Goal: Task Accomplishment & Management: Use online tool/utility

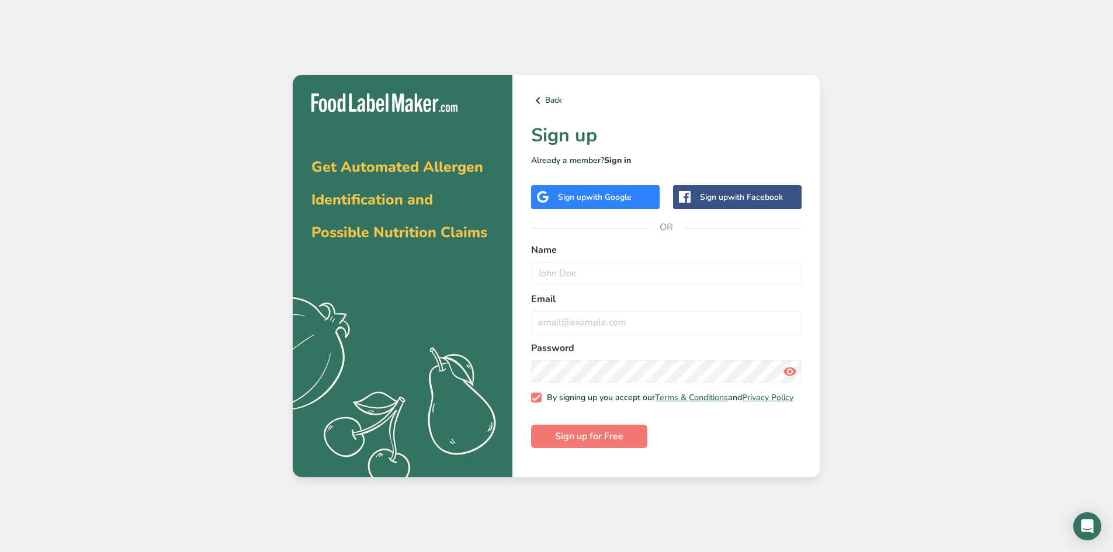
click at [626, 160] on link "Sign in" at bounding box center [617, 160] width 27 height 11
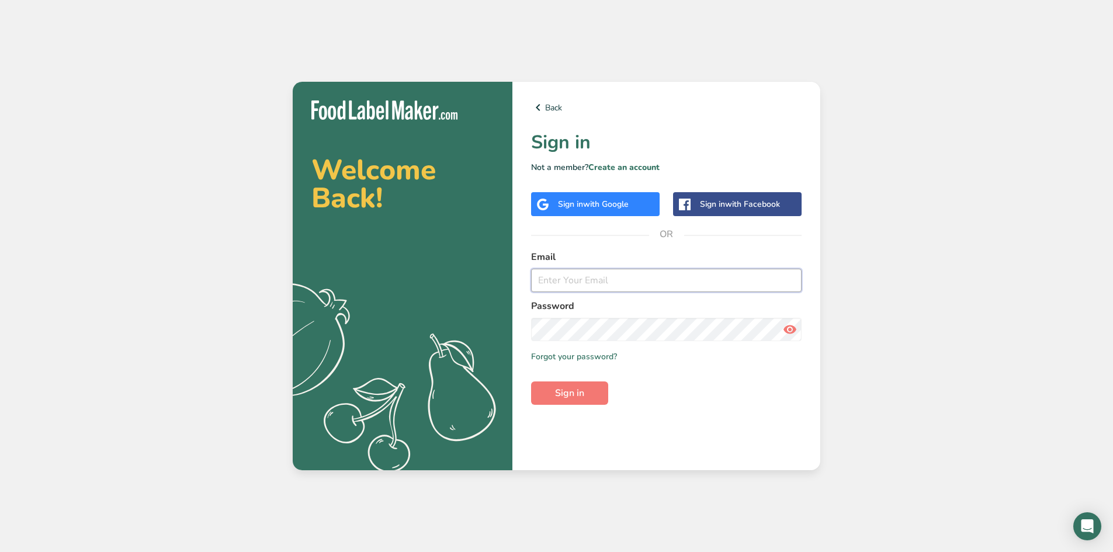
type input "[EMAIL_ADDRESS][DOMAIN_NAME]"
click at [566, 396] on span "Sign in" at bounding box center [569, 393] width 29 height 14
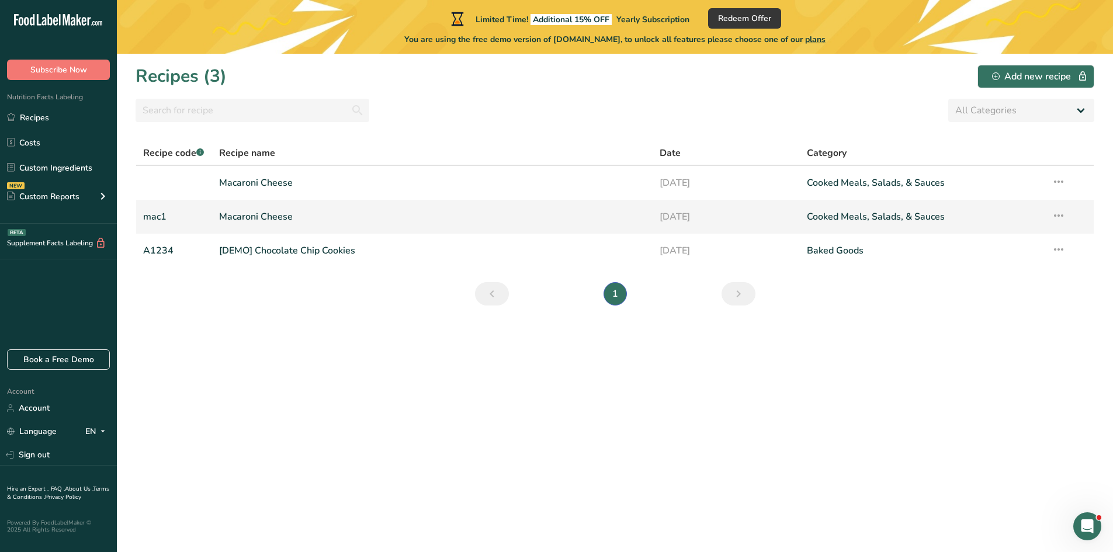
click at [234, 219] on link "Macaroni Cheese" at bounding box center [432, 217] width 427 height 25
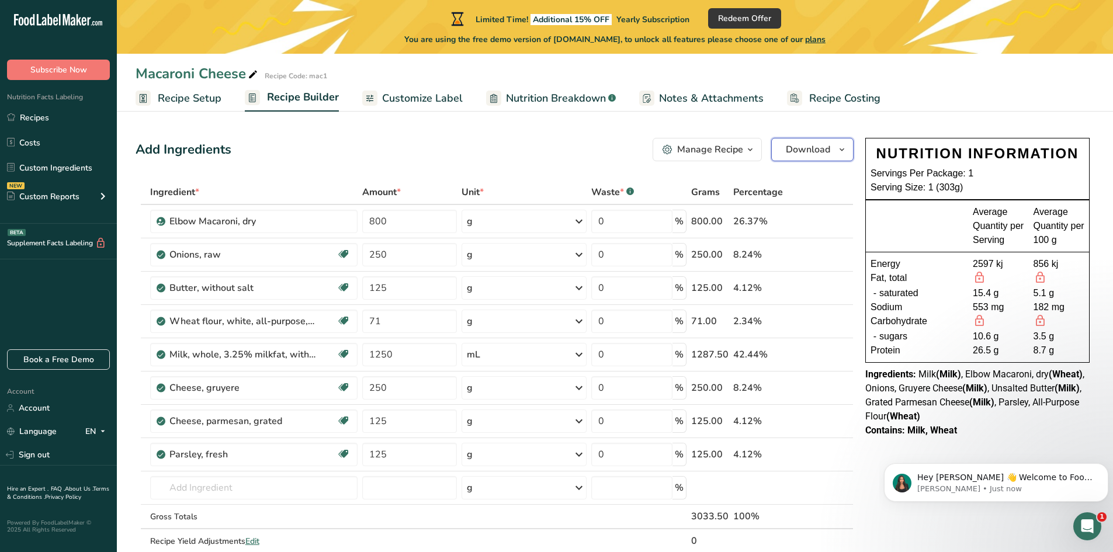
click at [846, 149] on icon "button" at bounding box center [841, 150] width 9 height 15
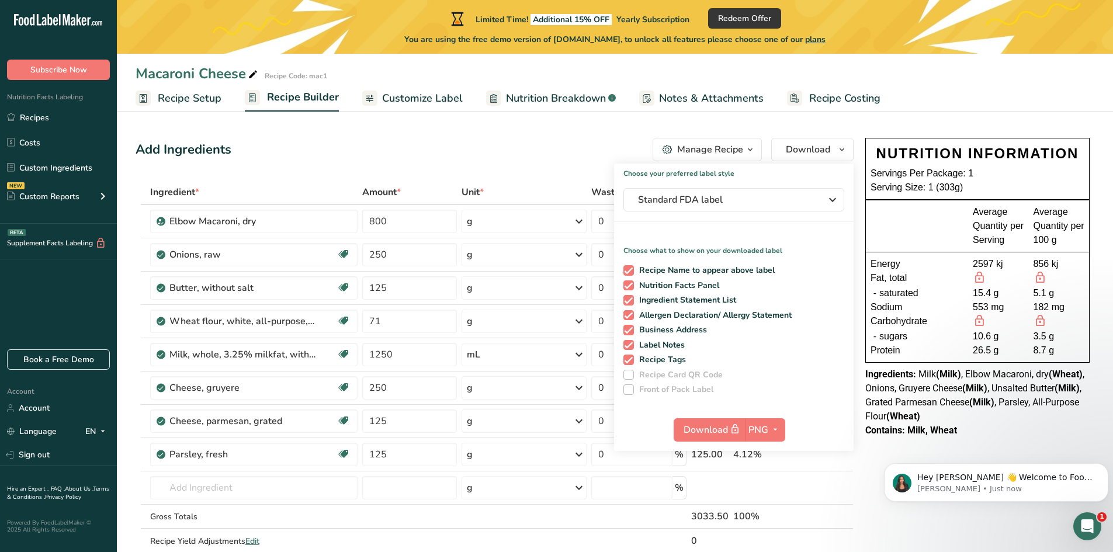
click at [404, 91] on span "Customize Label" at bounding box center [422, 99] width 81 height 16
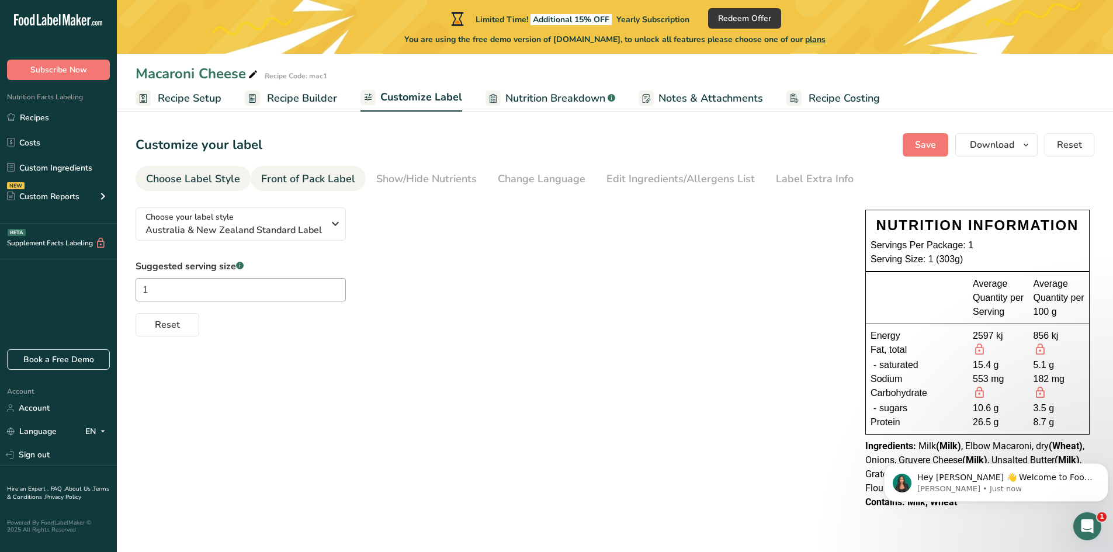
click at [337, 180] on div "Front of Pack Label" at bounding box center [308, 179] width 94 height 16
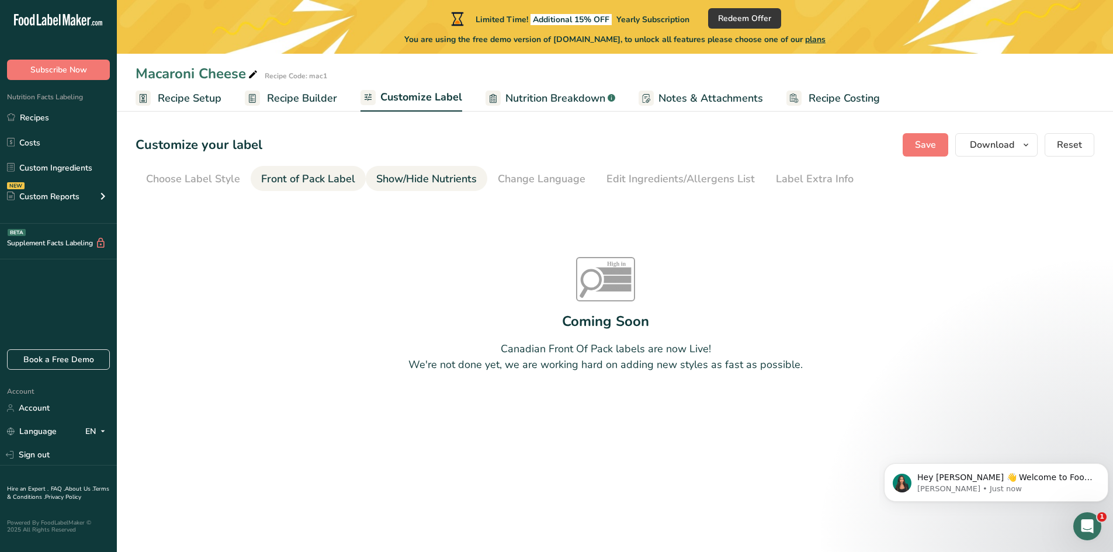
click at [398, 181] on div "Show/Hide Nutrients" at bounding box center [426, 179] width 101 height 16
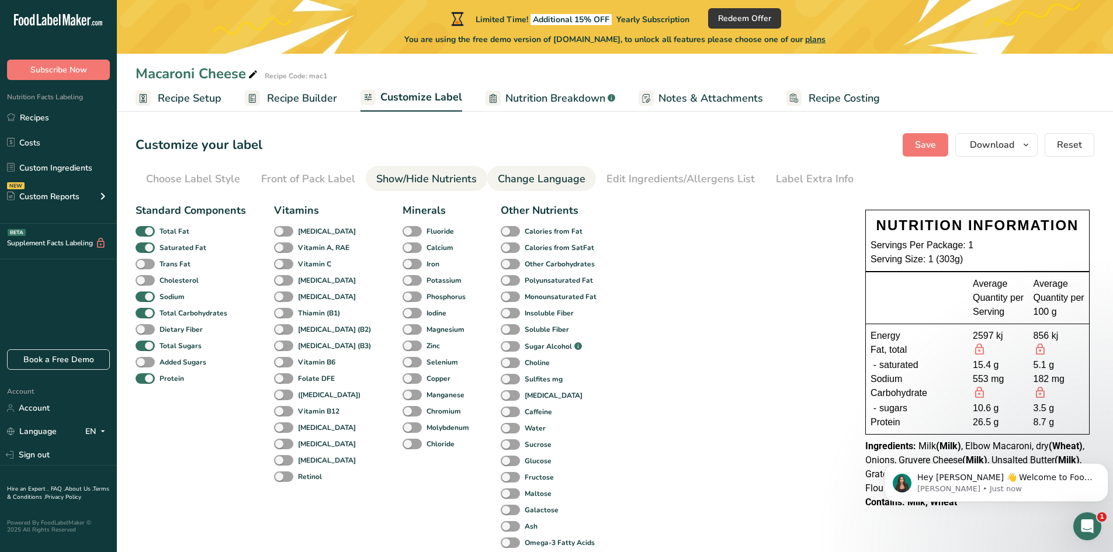
click at [524, 181] on div "Change Language" at bounding box center [542, 179] width 88 height 16
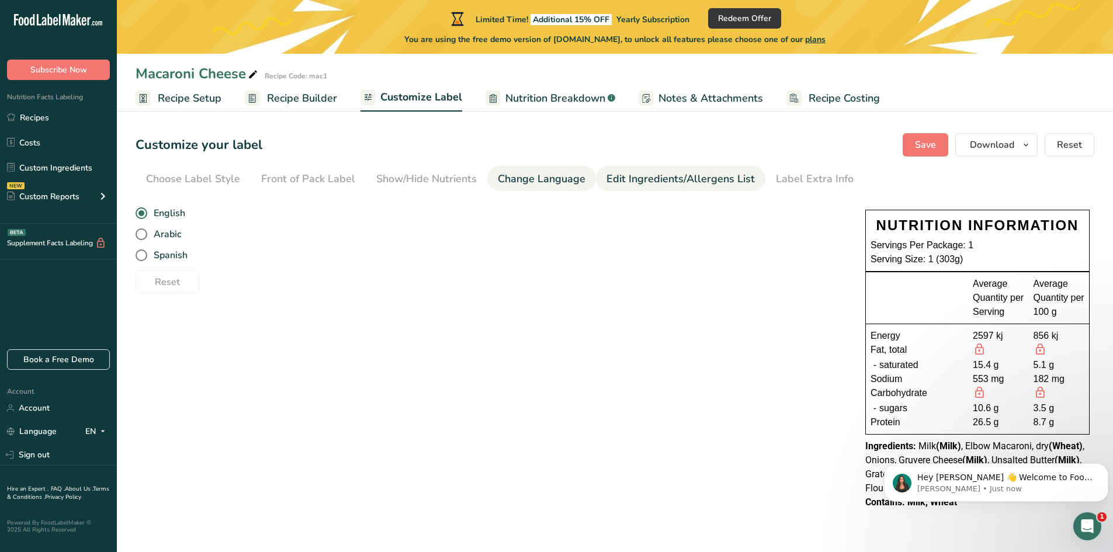
click at [649, 181] on div "Edit Ingredients/Allergens List" at bounding box center [681, 179] width 148 height 16
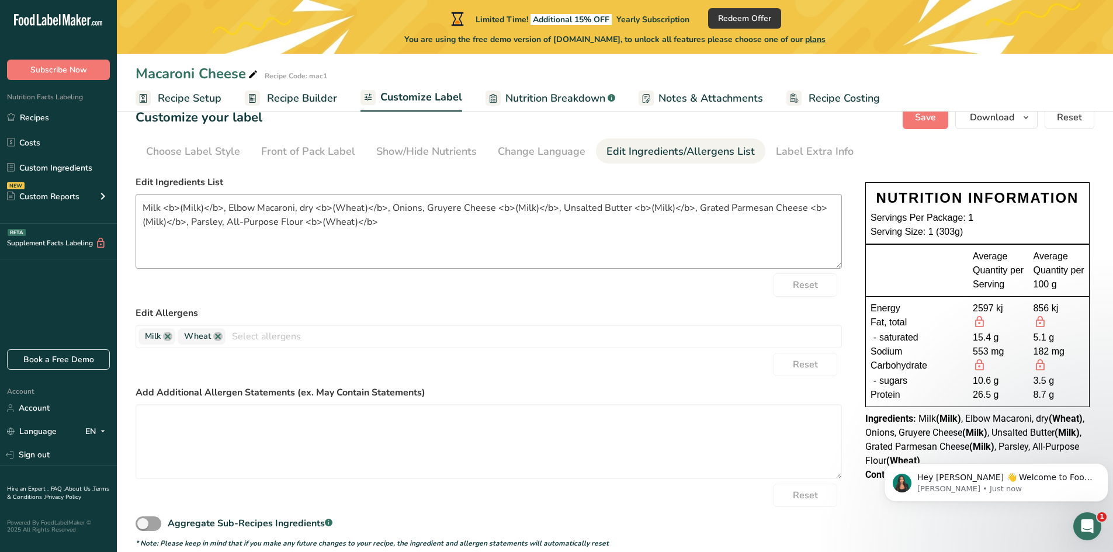
scroll to position [43, 0]
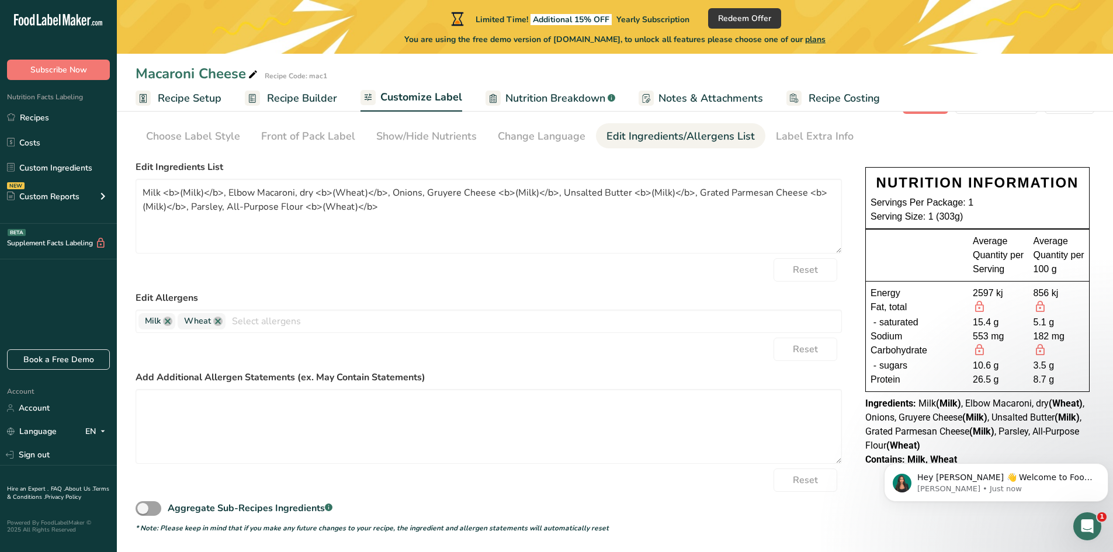
click at [315, 100] on span "Recipe Builder" at bounding box center [302, 99] width 70 height 16
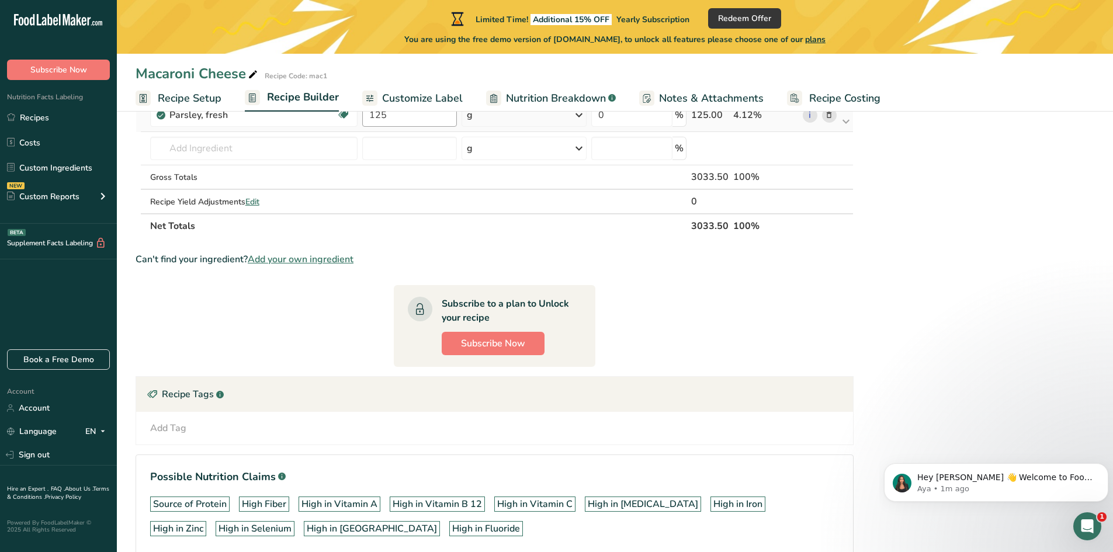
scroll to position [276, 0]
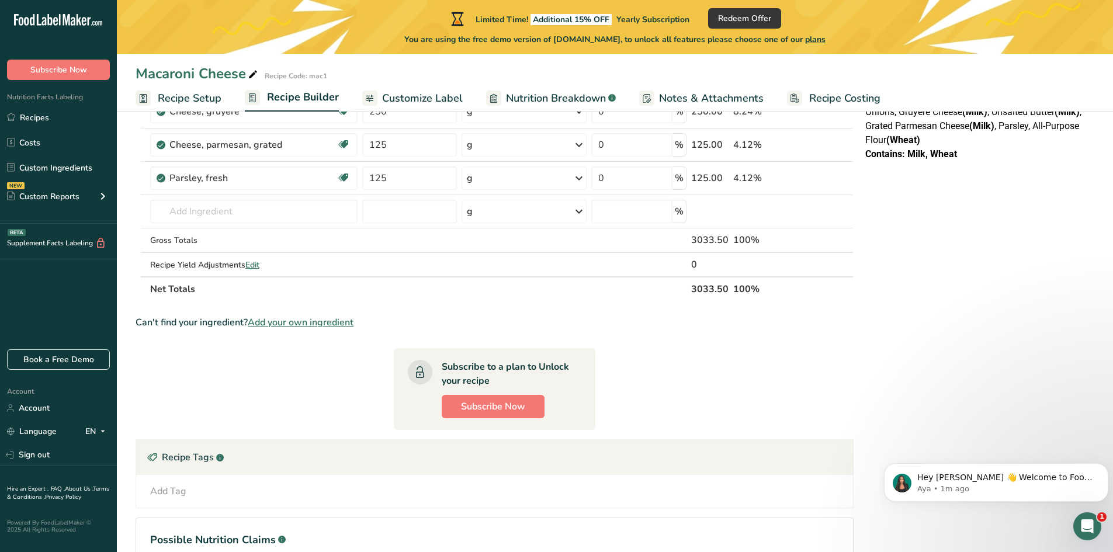
click at [348, 321] on span "Add your own ingredient" at bounding box center [301, 323] width 106 height 14
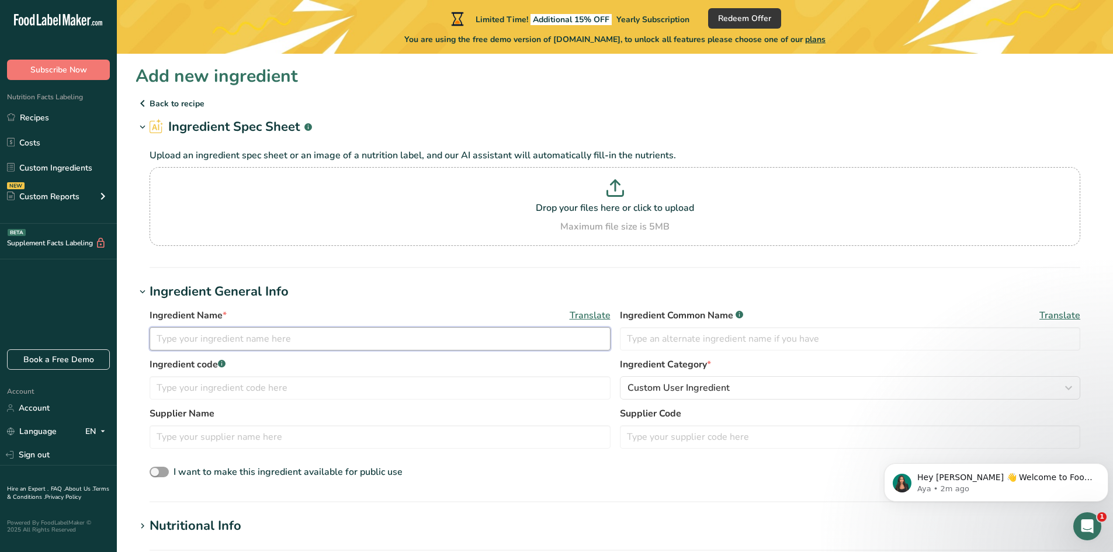
click at [240, 332] on input "text" at bounding box center [380, 338] width 461 height 23
click at [171, 104] on p "Back to recipe" at bounding box center [615, 103] width 959 height 14
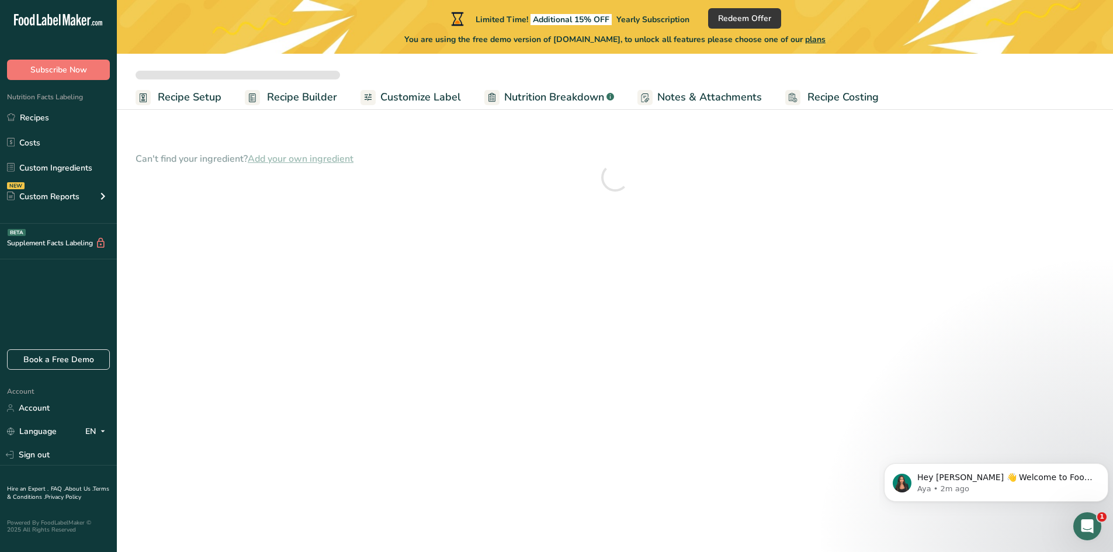
click at [187, 95] on span "Recipe Setup" at bounding box center [190, 97] width 64 height 16
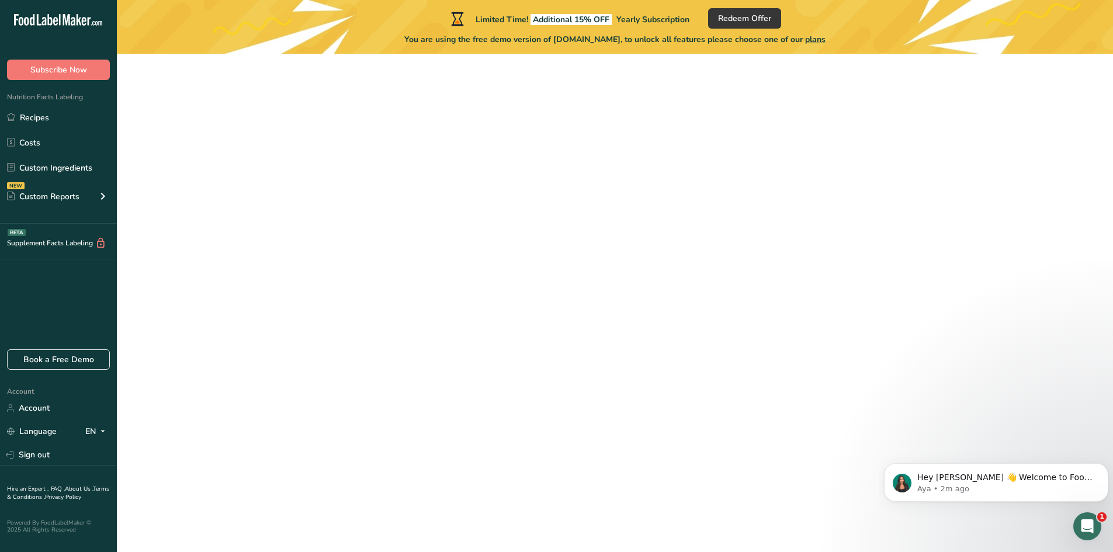
select select
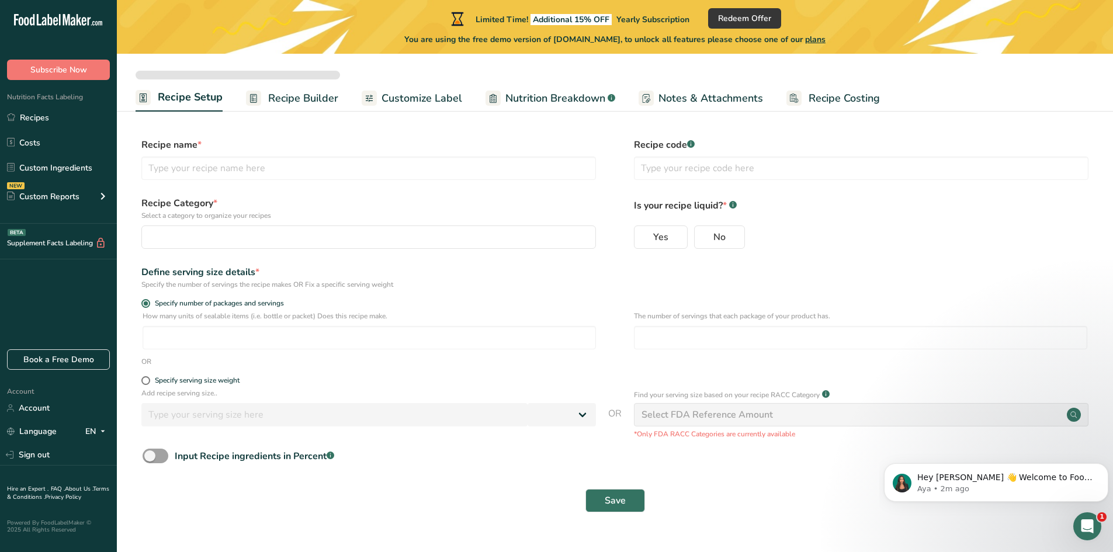
type input "Macaroni Cheese"
type input "mac1"
radio input "true"
type input "10"
type input "1"
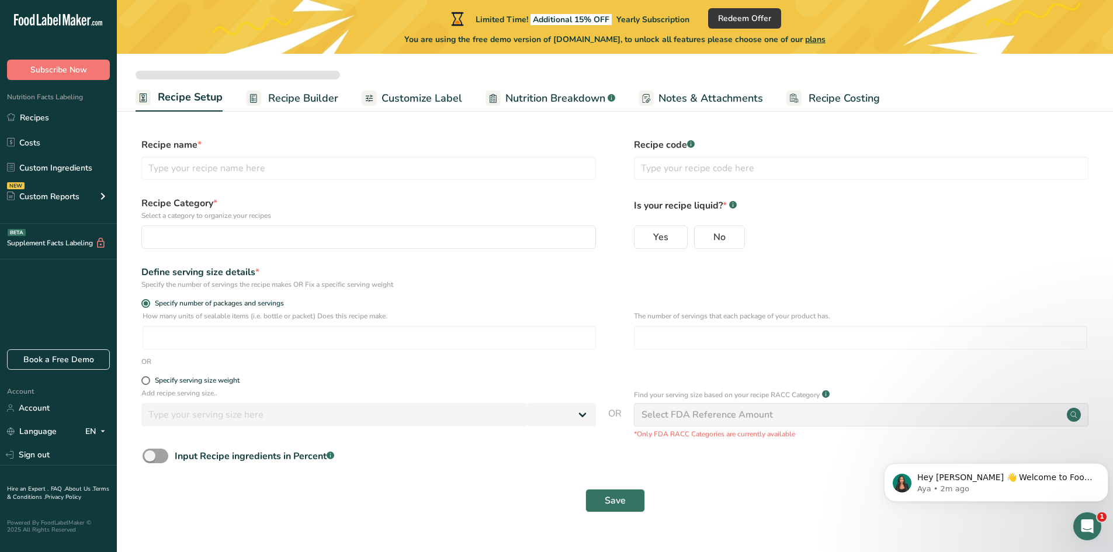
select select "0"
click at [301, 99] on span "Recipe Builder" at bounding box center [302, 97] width 70 height 16
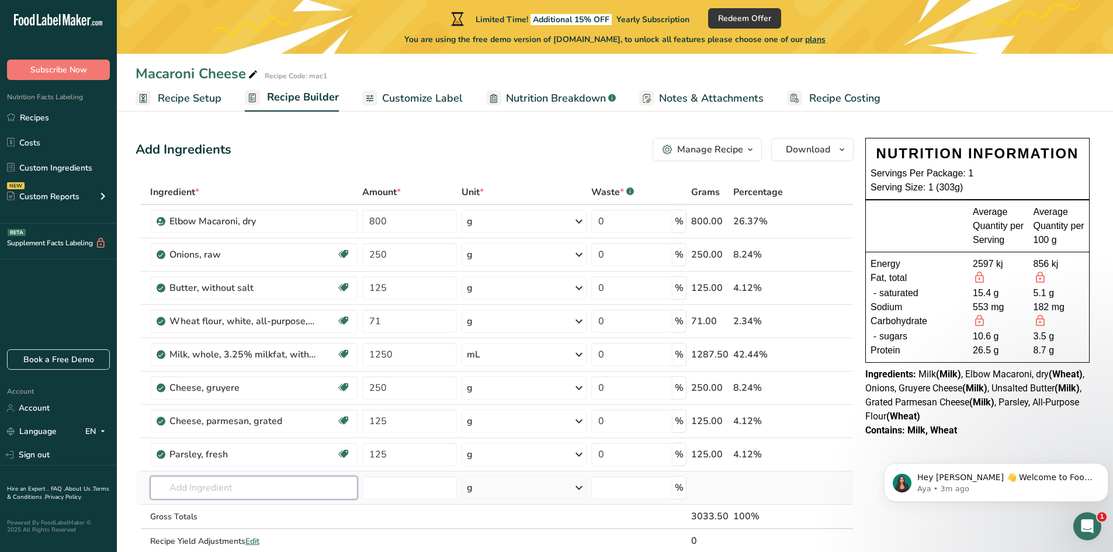
click at [261, 490] on input "text" at bounding box center [253, 487] width 207 height 23
click at [234, 457] on div "Parsley, fresh" at bounding box center [242, 455] width 146 height 14
click at [812, 456] on link "i" at bounding box center [810, 455] width 15 height 15
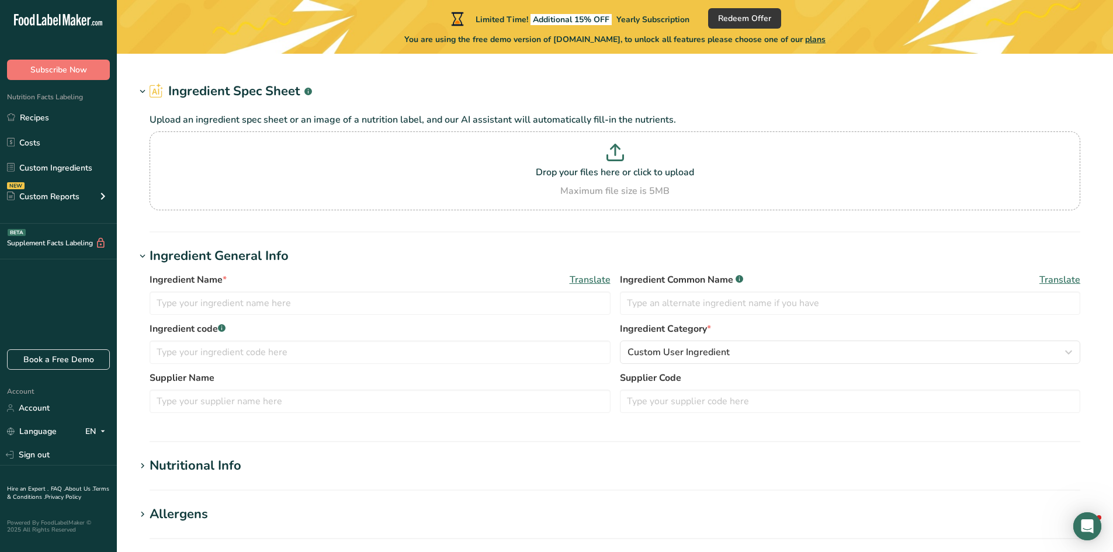
type input "Parsley, fresh"
type input "Parsley"
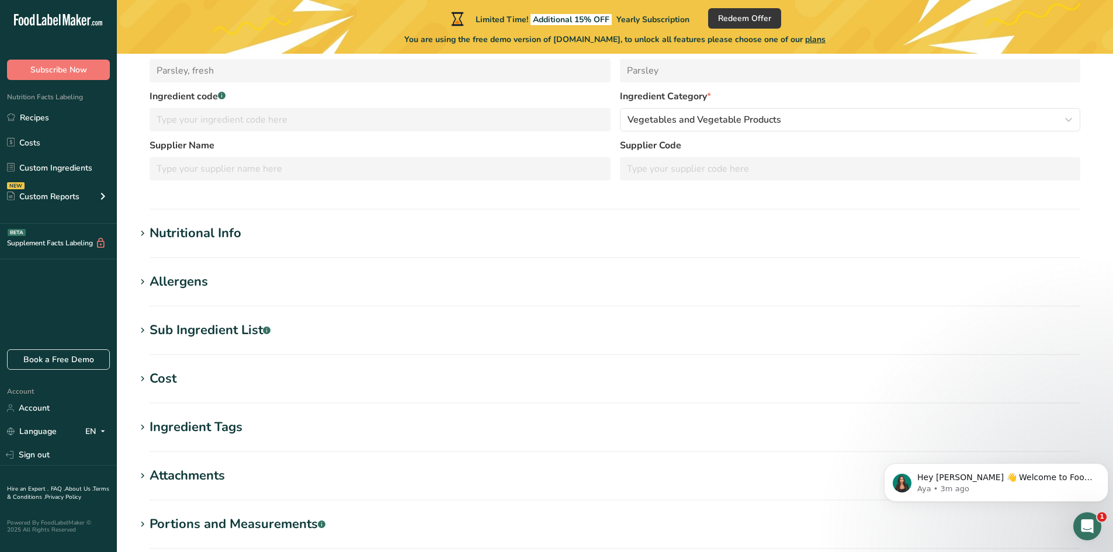
scroll to position [314, 0]
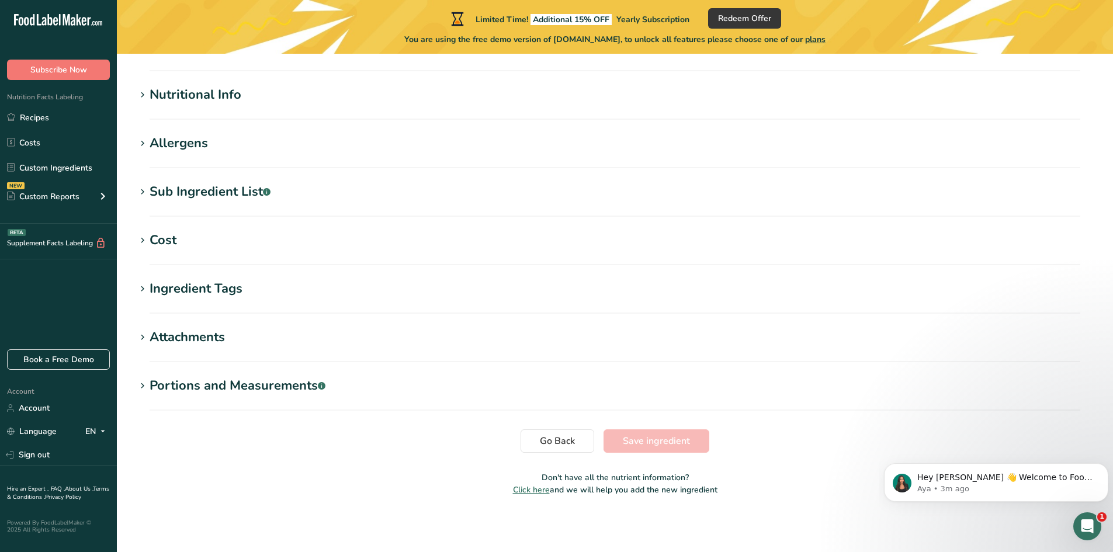
click at [142, 288] on icon at bounding box center [142, 289] width 11 height 16
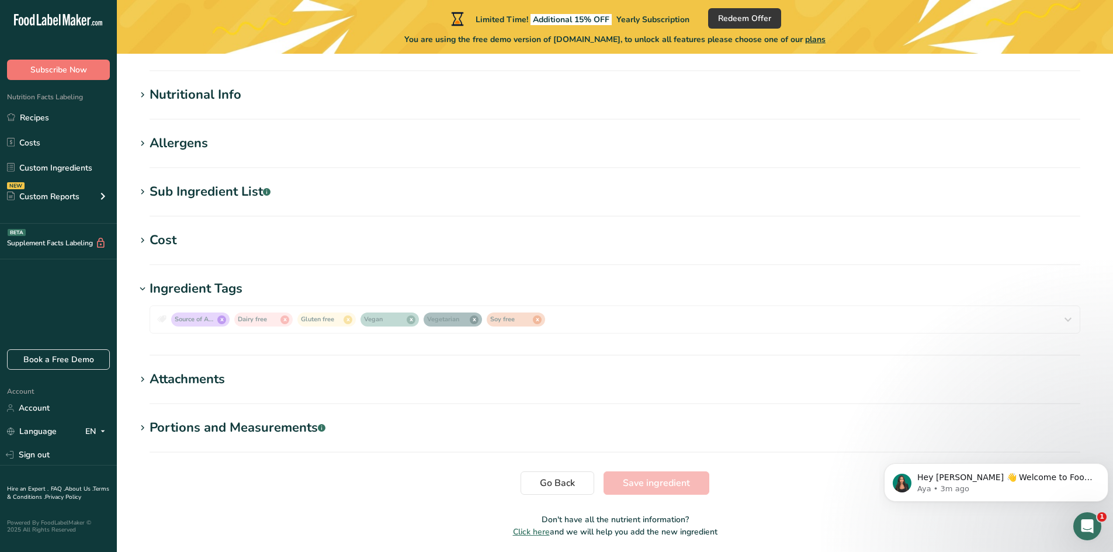
click at [142, 191] on icon at bounding box center [142, 192] width 11 height 16
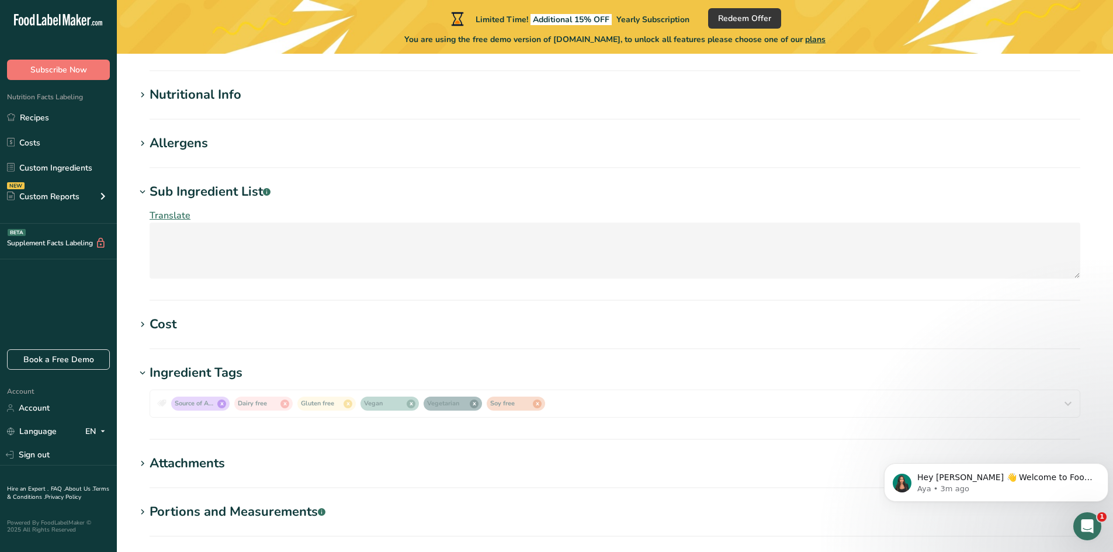
click at [181, 216] on span "Translate" at bounding box center [170, 215] width 41 height 13
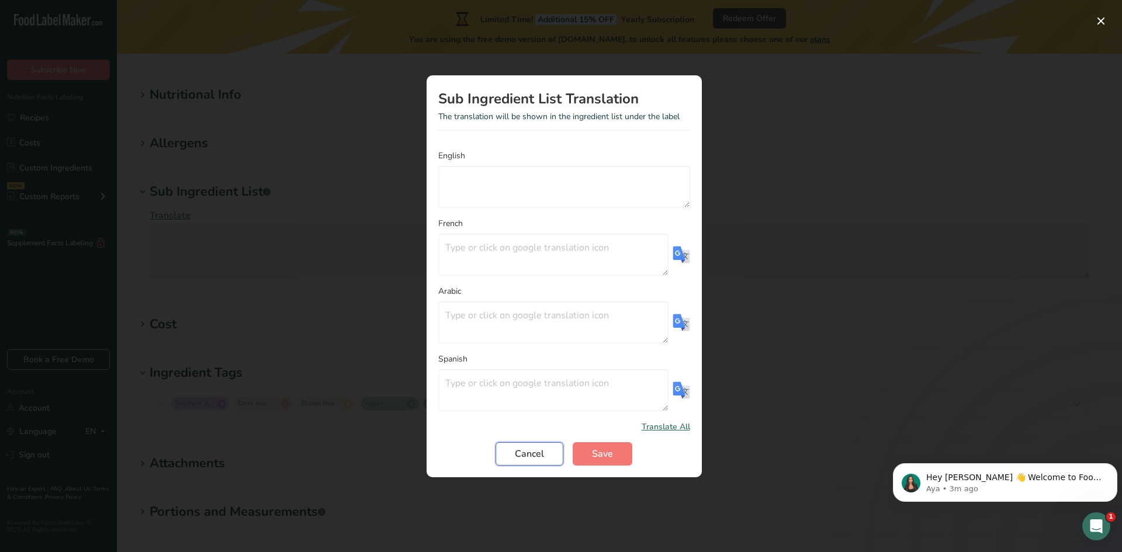
click at [546, 453] on button "Cancel" at bounding box center [530, 453] width 68 height 23
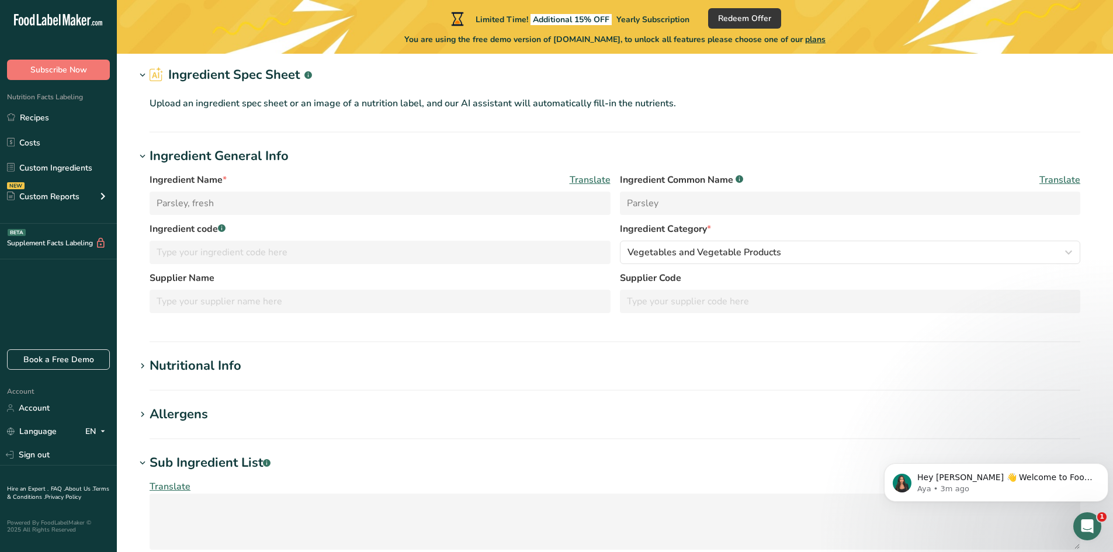
scroll to position [0, 0]
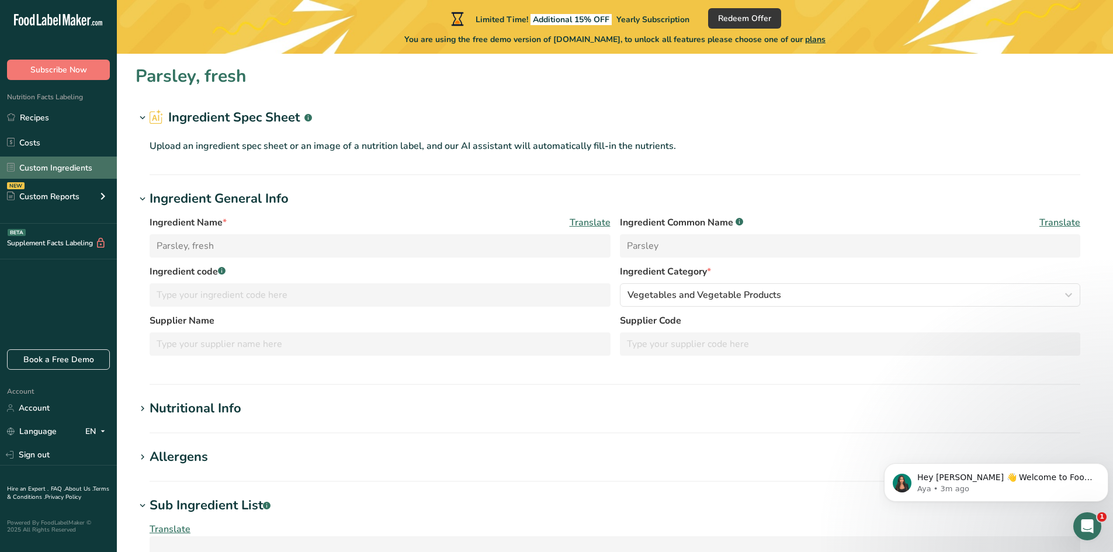
click at [57, 162] on link "Custom Ingredients" at bounding box center [58, 168] width 117 height 22
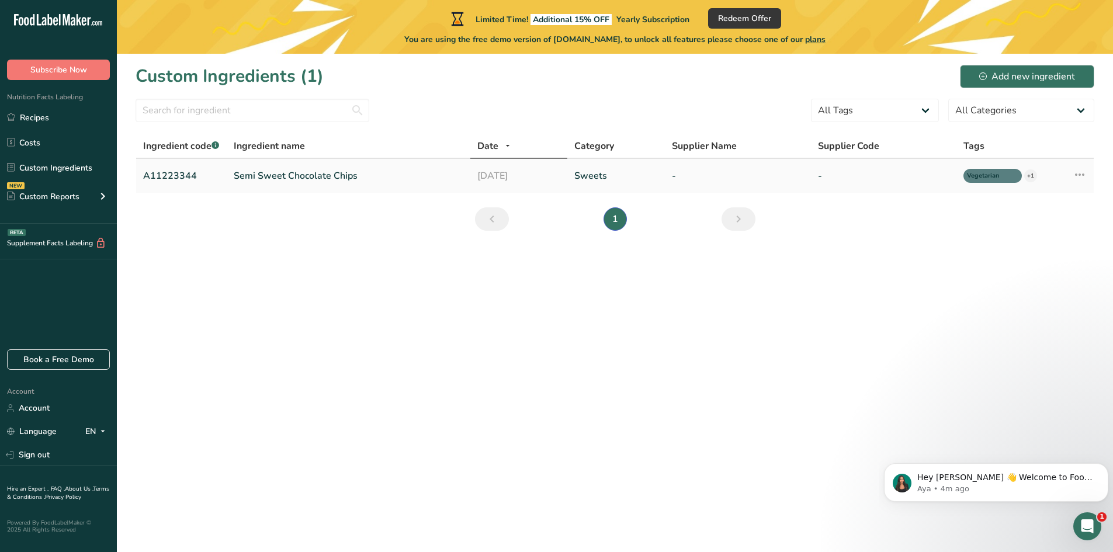
click at [292, 171] on link "Semi Sweet Chocolate Chips" at bounding box center [348, 176] width 229 height 14
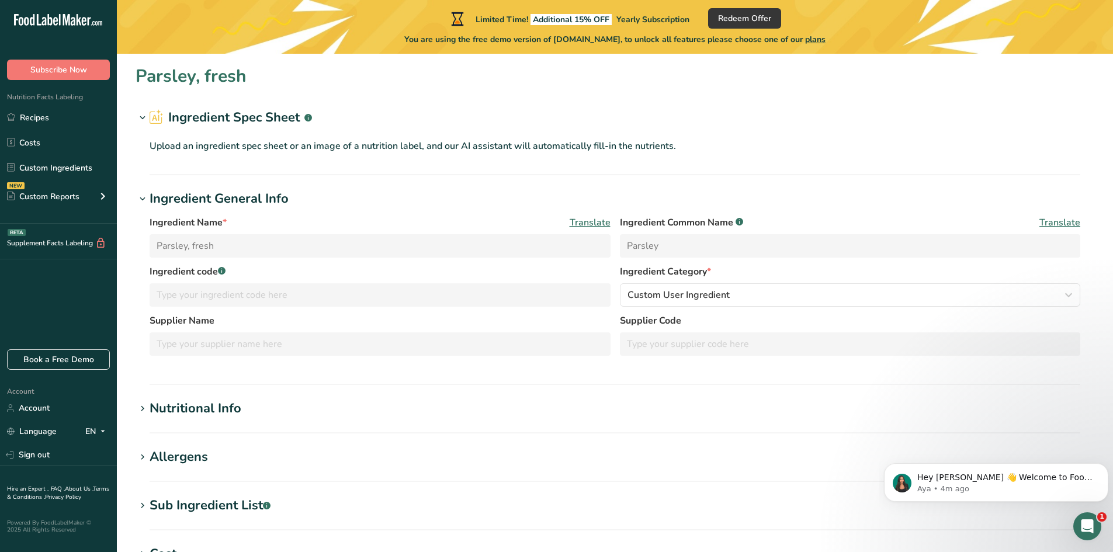
type input "Semi Sweet Chocolate Chips"
type input "Choco Chips"
type input "A11223344"
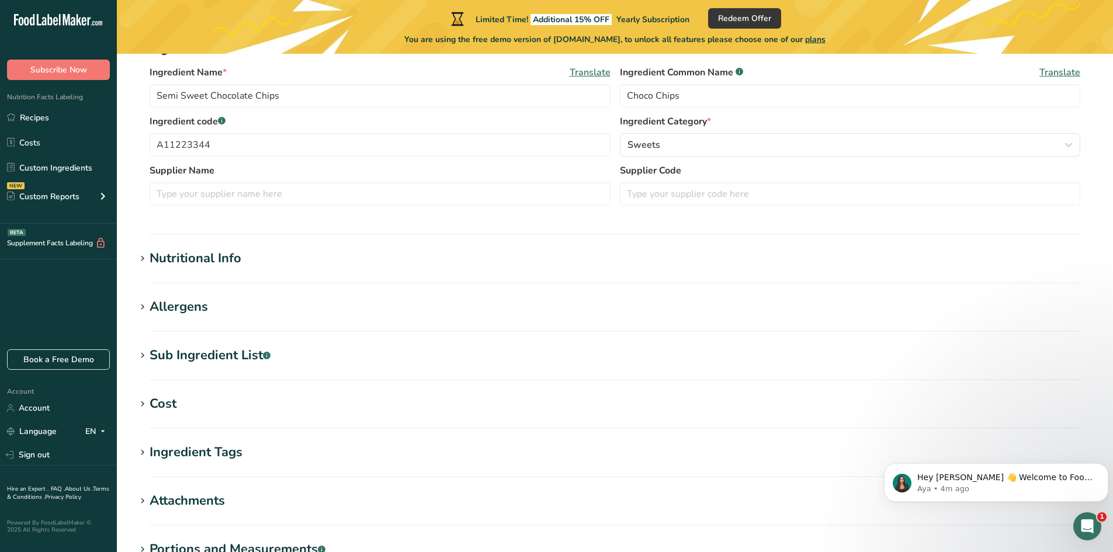
scroll to position [351, 0]
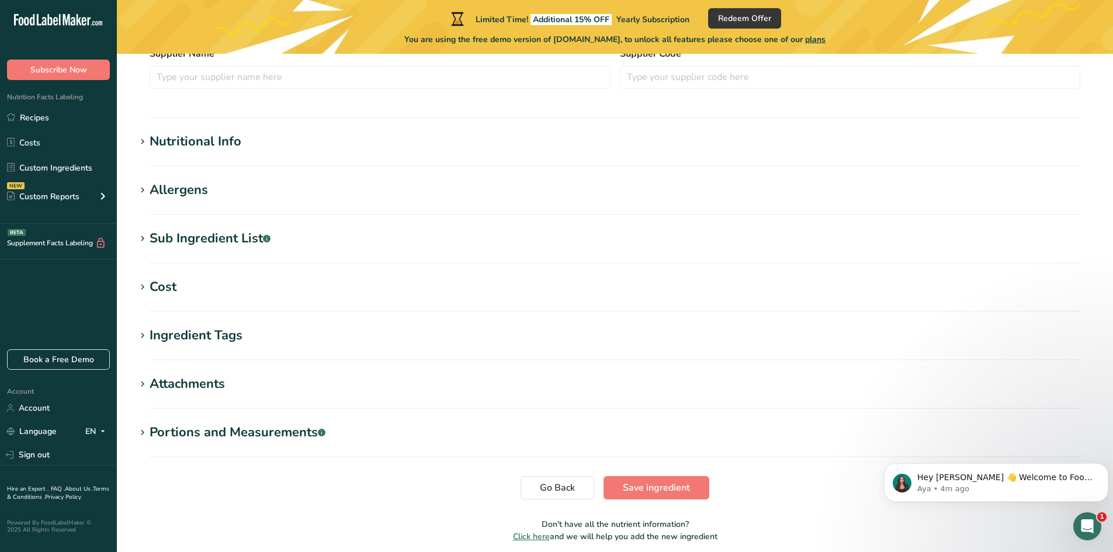
click at [142, 431] on icon at bounding box center [142, 433] width 11 height 16
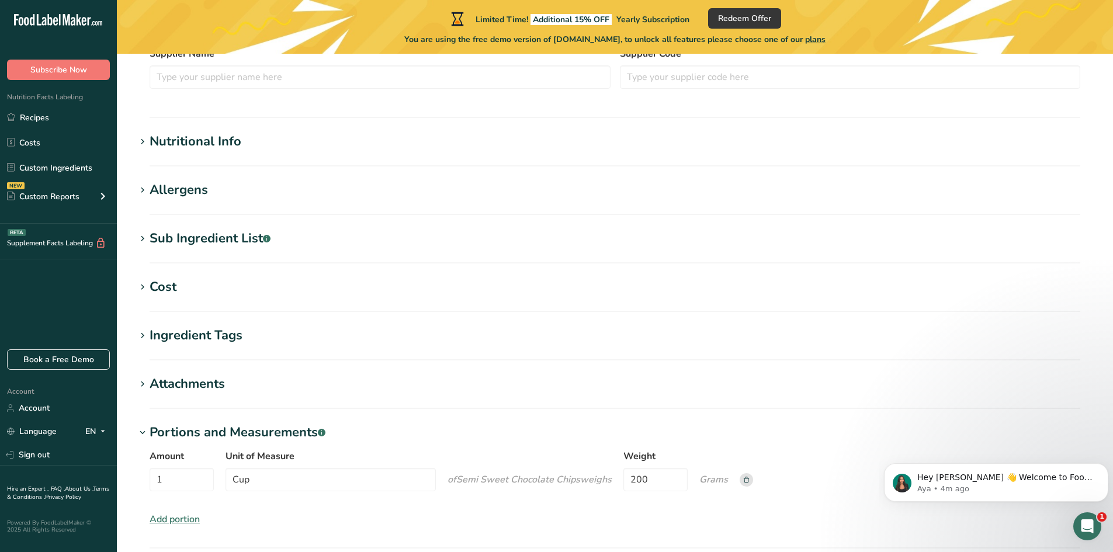
click at [145, 384] on icon at bounding box center [142, 384] width 11 height 16
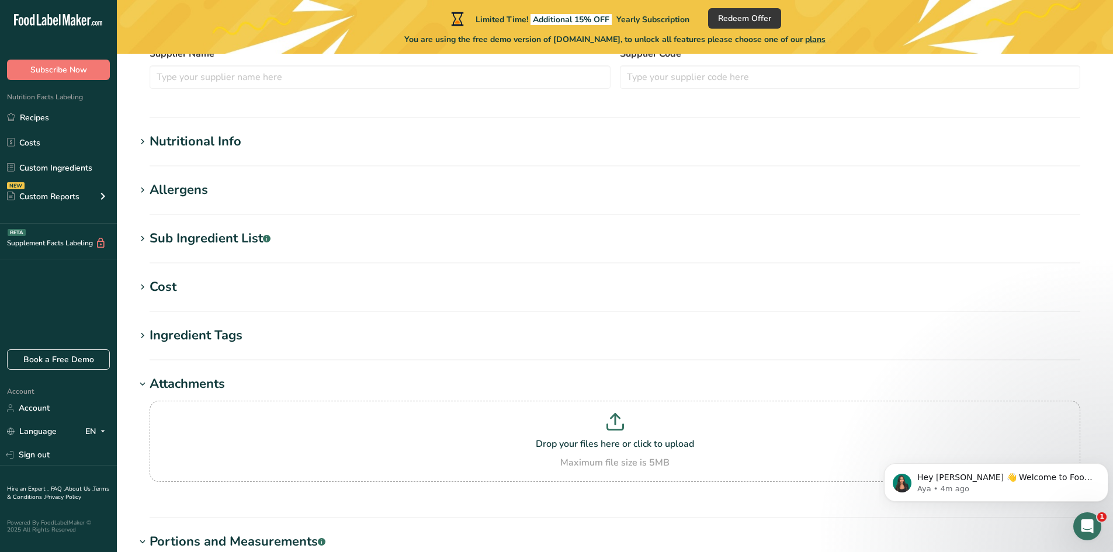
click at [144, 336] on icon at bounding box center [142, 336] width 11 height 16
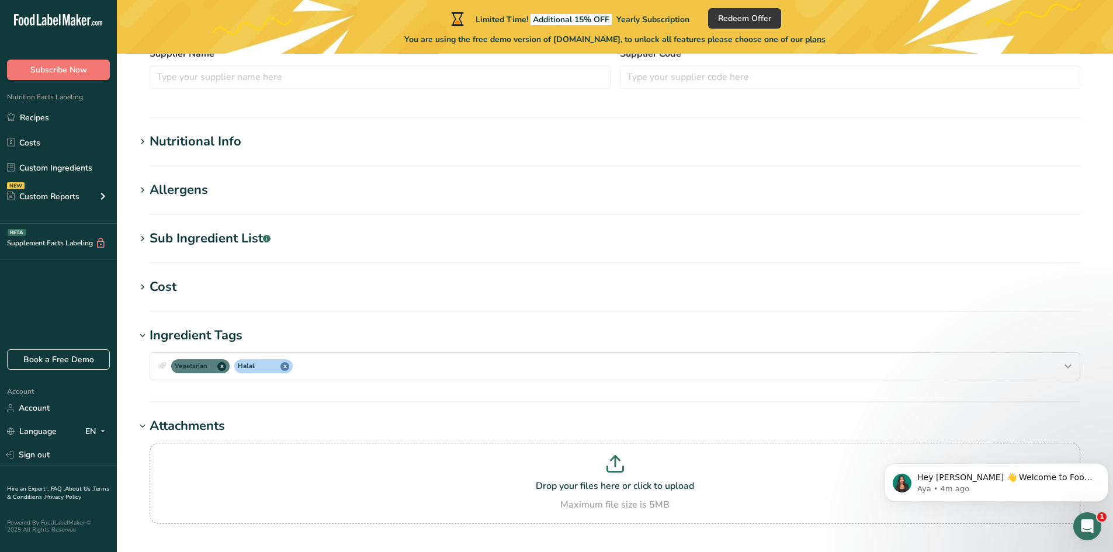
click at [141, 287] on icon at bounding box center [142, 287] width 11 height 16
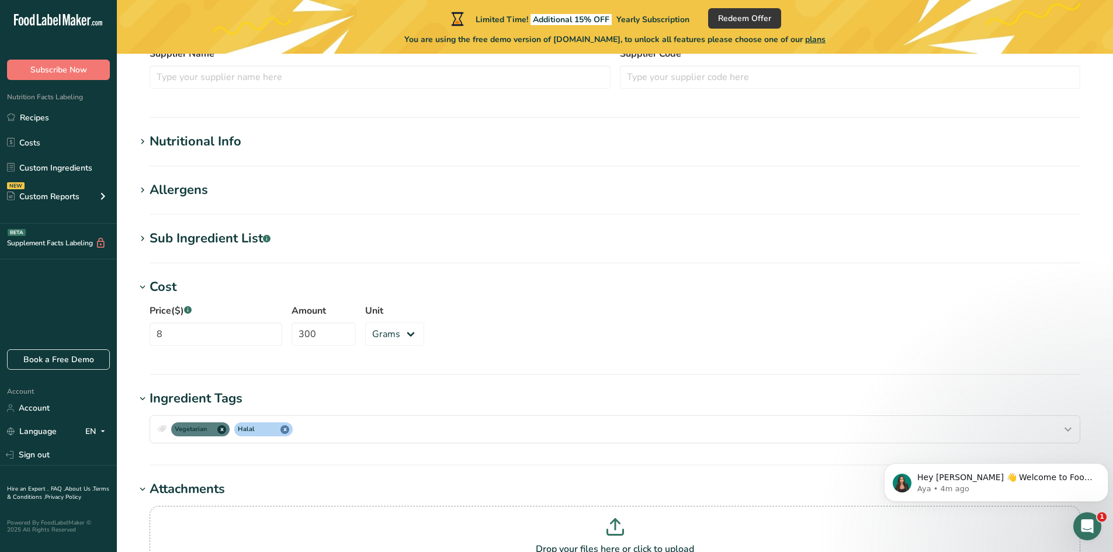
click at [144, 238] on icon at bounding box center [142, 239] width 11 height 16
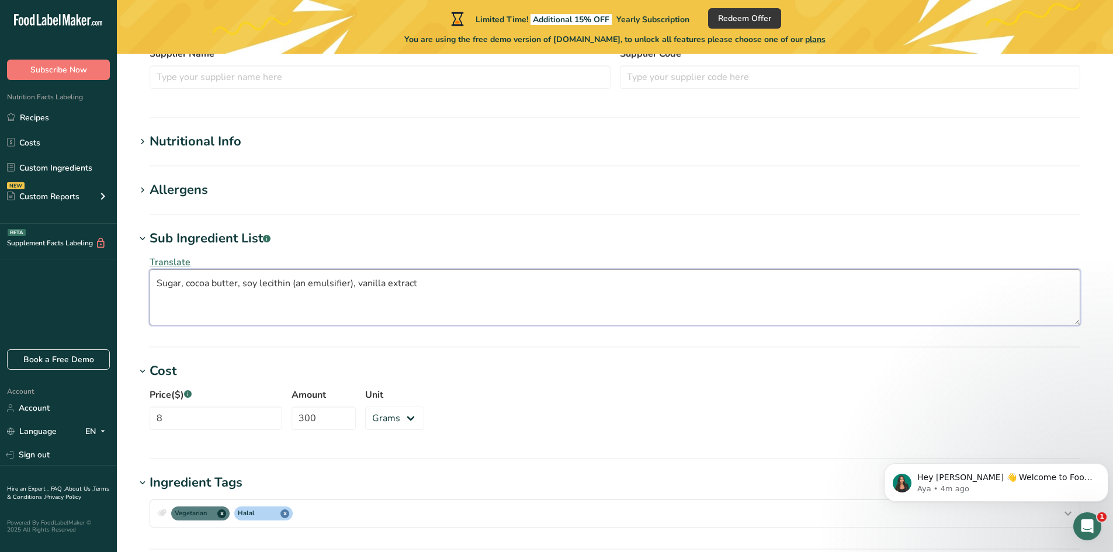
click at [394, 295] on textarea "Sugar, cocoa butter, soy lecithin (an emulsifier), vanilla extract" at bounding box center [615, 297] width 931 height 56
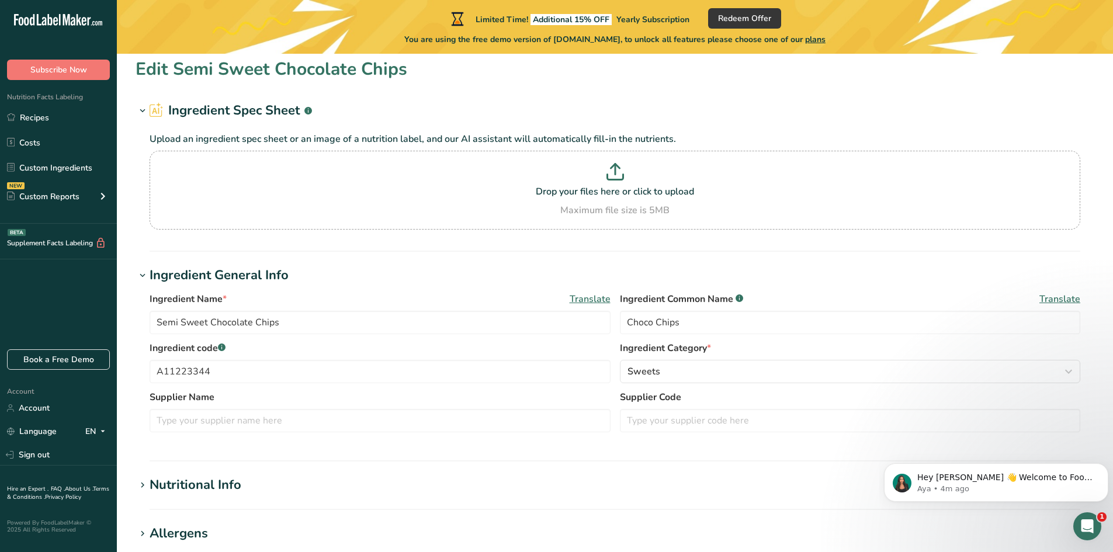
scroll to position [0, 0]
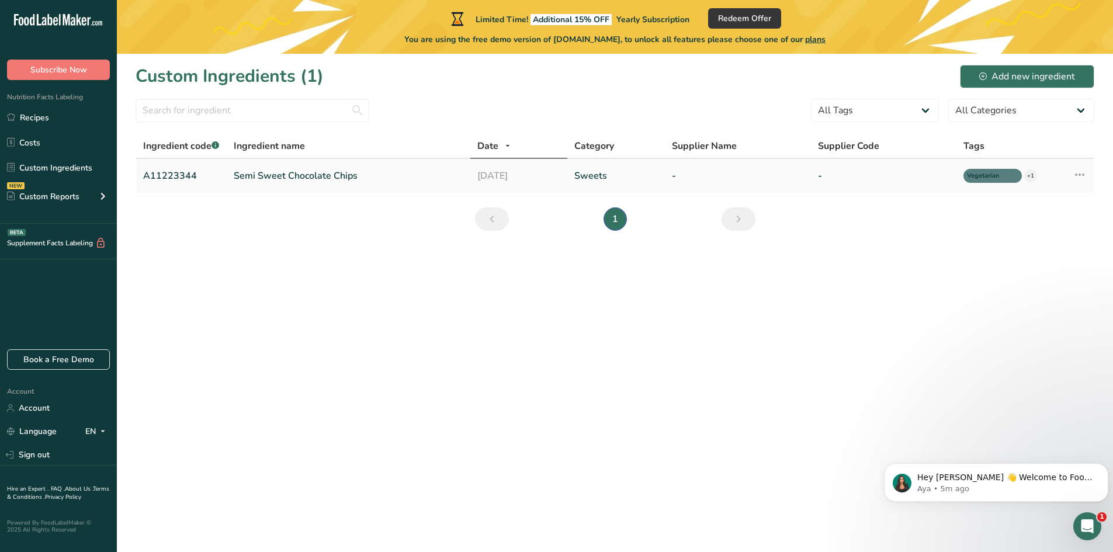
click at [330, 176] on link "Semi Sweet Chocolate Chips" at bounding box center [348, 176] width 229 height 14
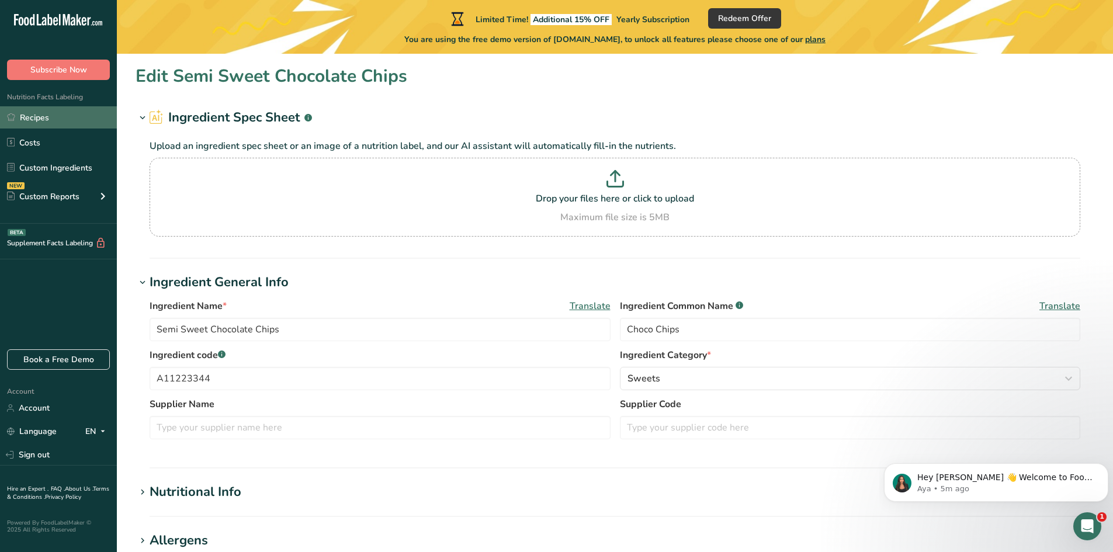
click at [37, 117] on link "Recipes" at bounding box center [58, 117] width 117 height 22
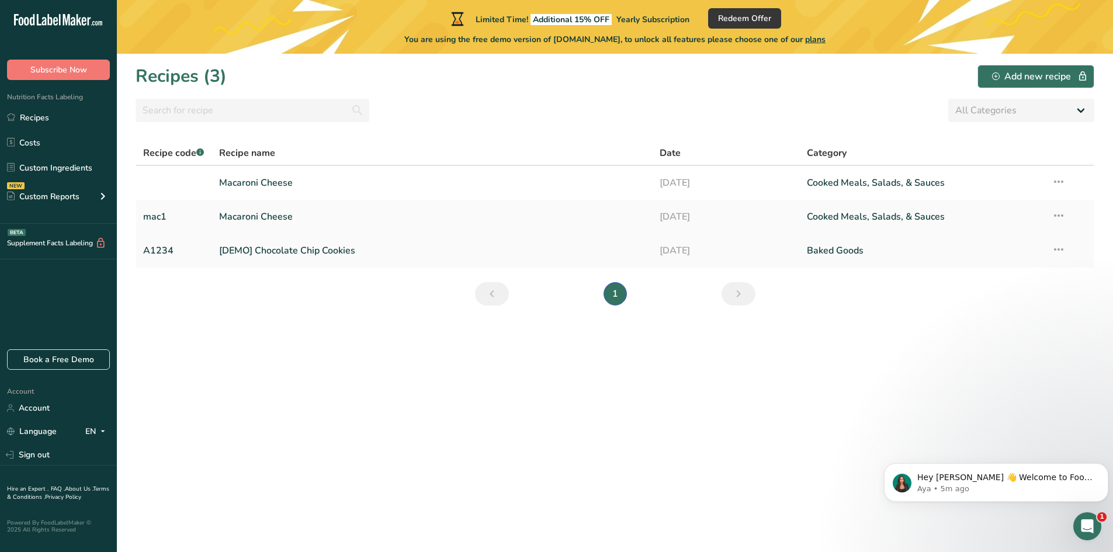
click at [245, 252] on link "[DEMO] Chocolate Chip Cookies" at bounding box center [432, 250] width 427 height 25
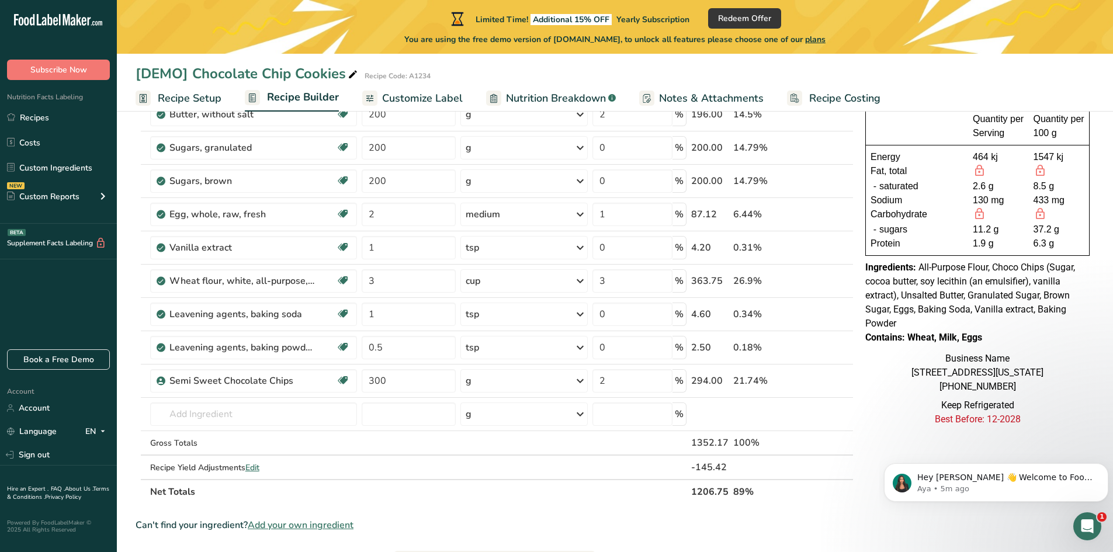
scroll to position [117, 0]
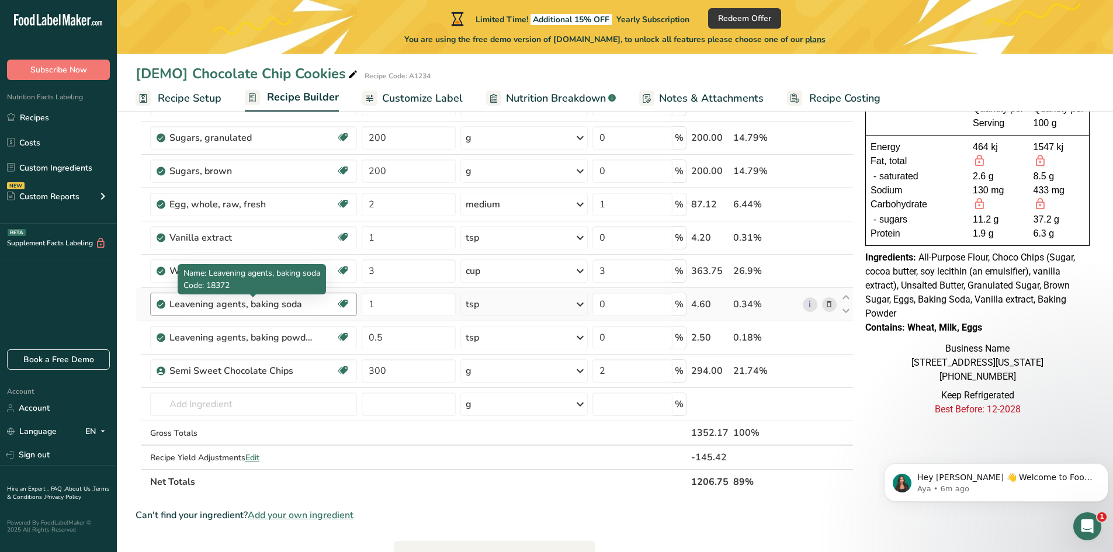
click at [263, 309] on div "Leavening agents, baking soda" at bounding box center [242, 304] width 146 height 14
click at [537, 101] on span "Nutrition Breakdown" at bounding box center [556, 99] width 100 height 16
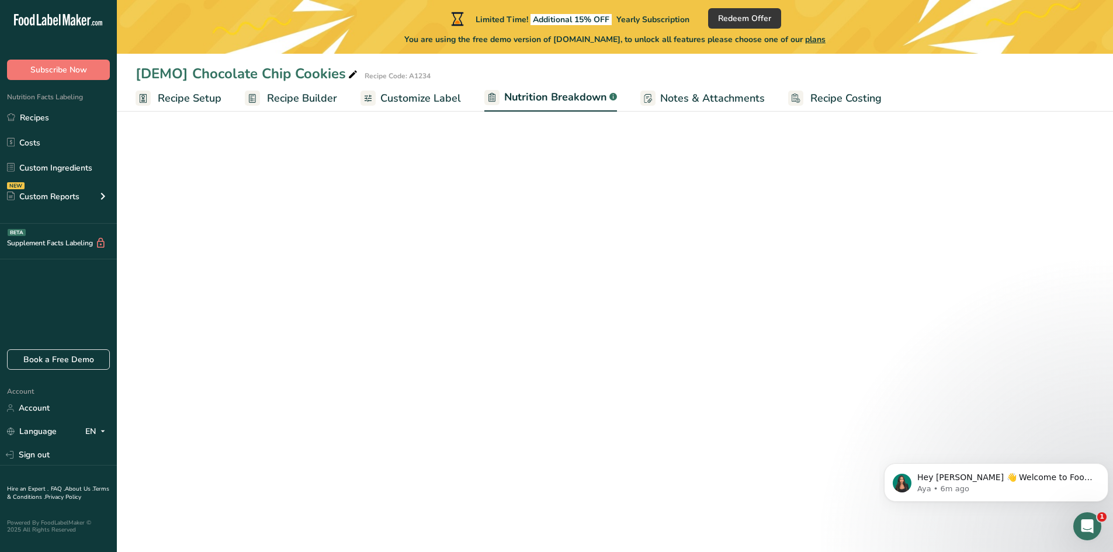
select select "Calories"
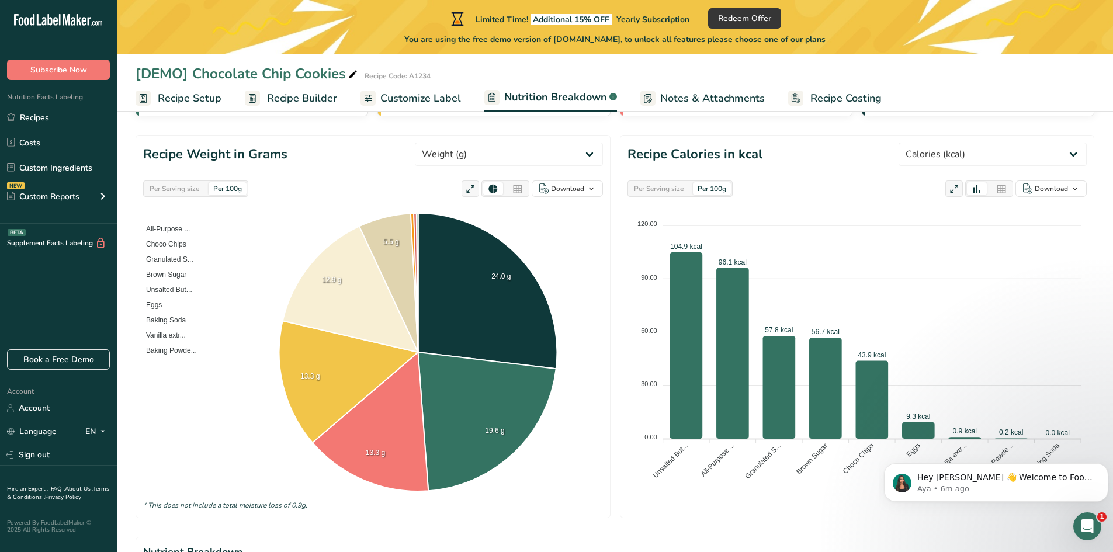
click at [304, 100] on span "Recipe Builder" at bounding box center [302, 99] width 70 height 16
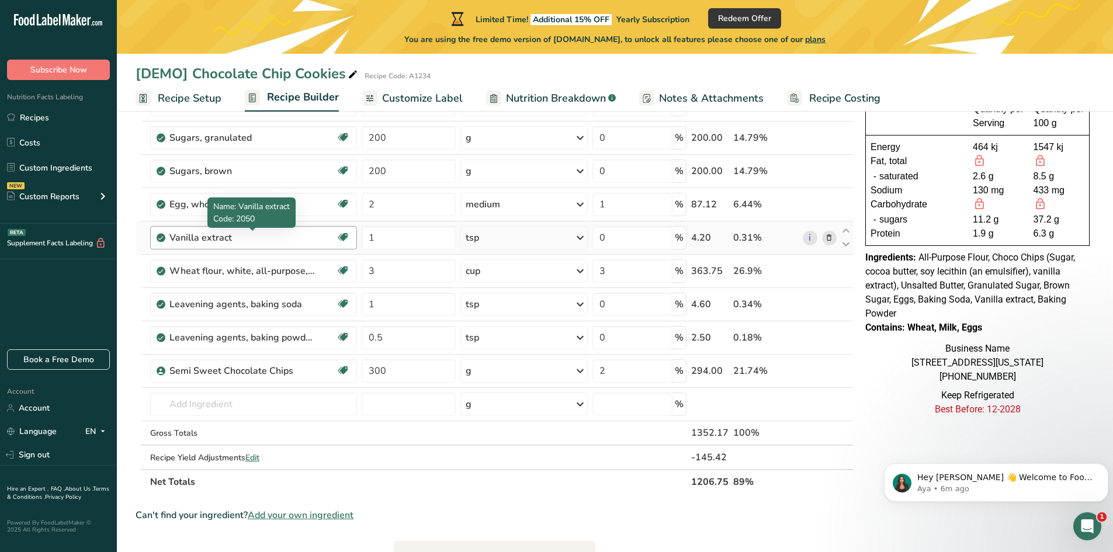
click at [220, 240] on div "Vanilla extract" at bounding box center [242, 238] width 146 height 14
click at [179, 97] on span "Recipe Setup" at bounding box center [190, 99] width 64 height 16
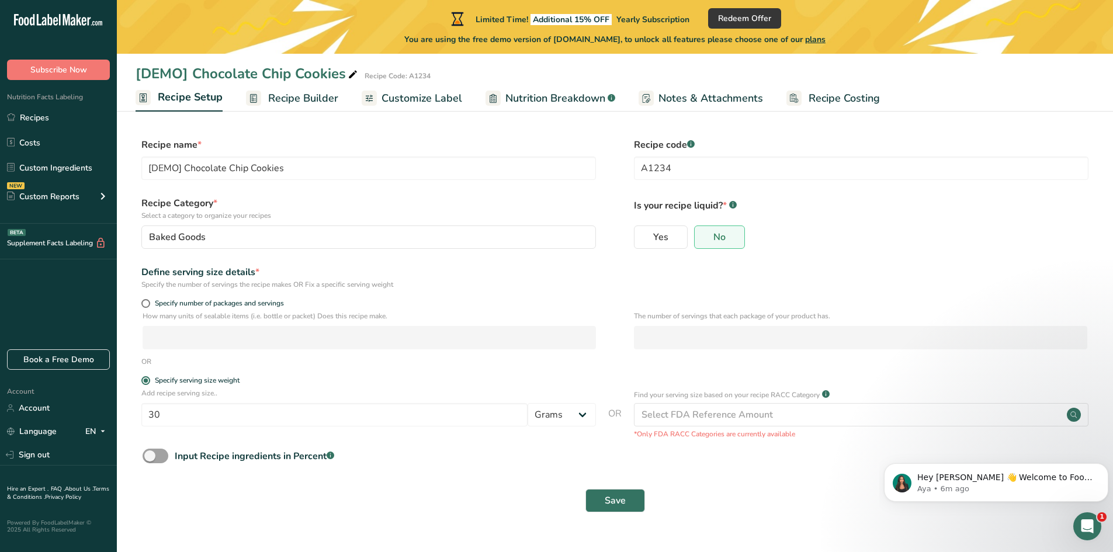
click at [299, 98] on span "Recipe Builder" at bounding box center [303, 99] width 70 height 16
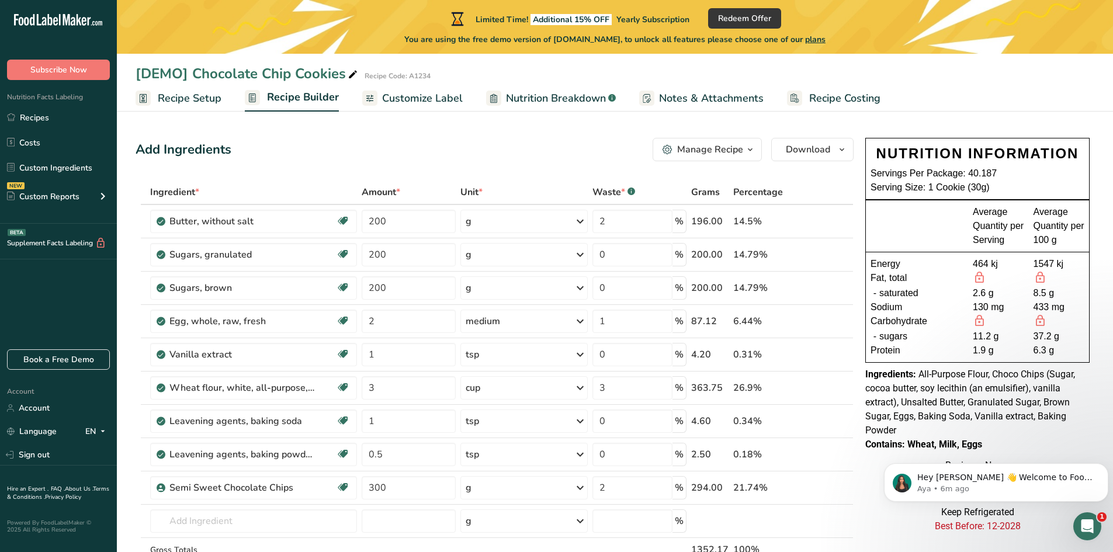
click at [748, 151] on icon "button" at bounding box center [750, 150] width 9 height 15
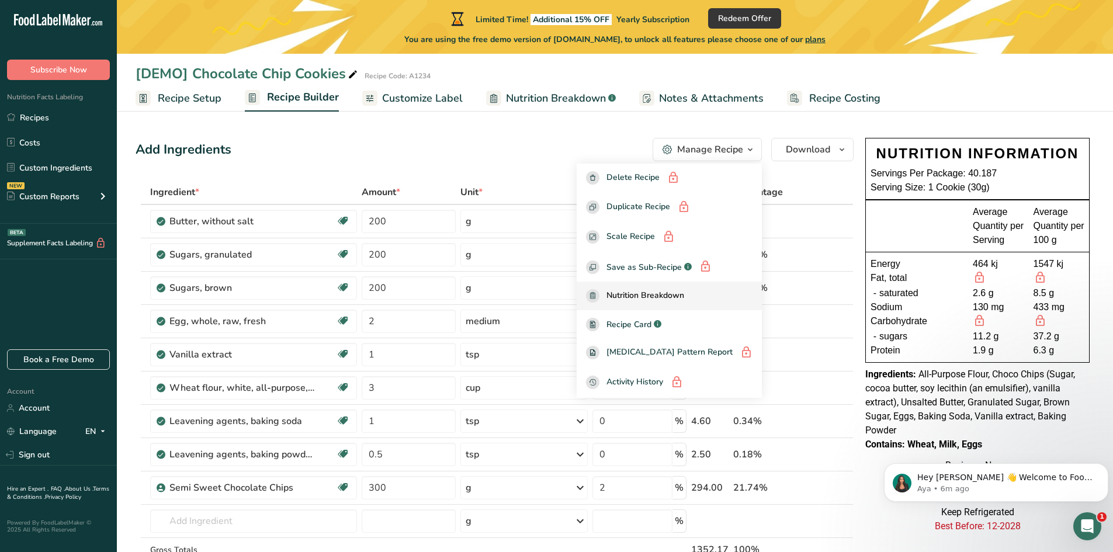
click at [650, 292] on span "Nutrition Breakdown" at bounding box center [646, 295] width 78 height 13
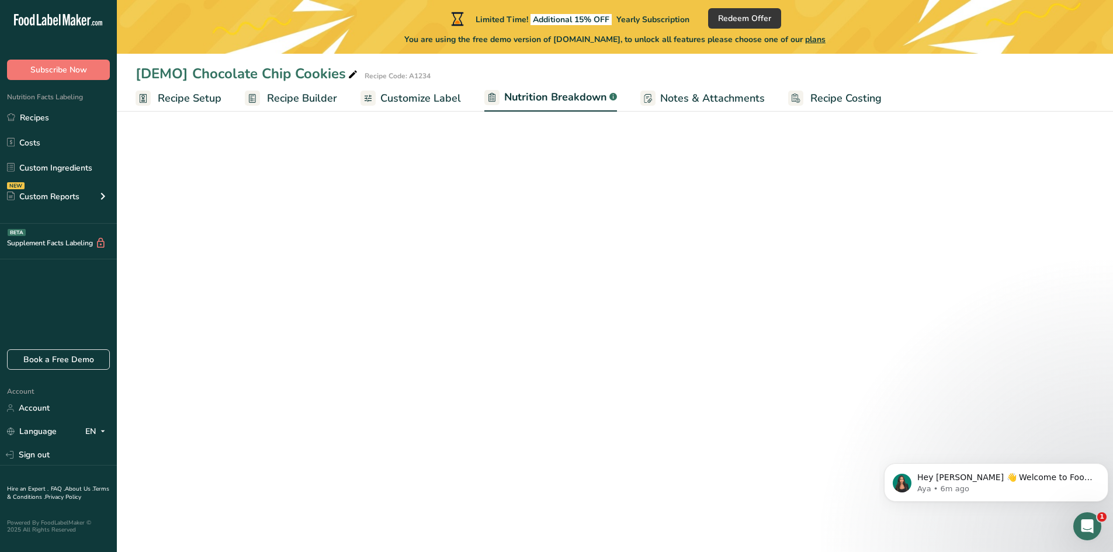
select select "Calories"
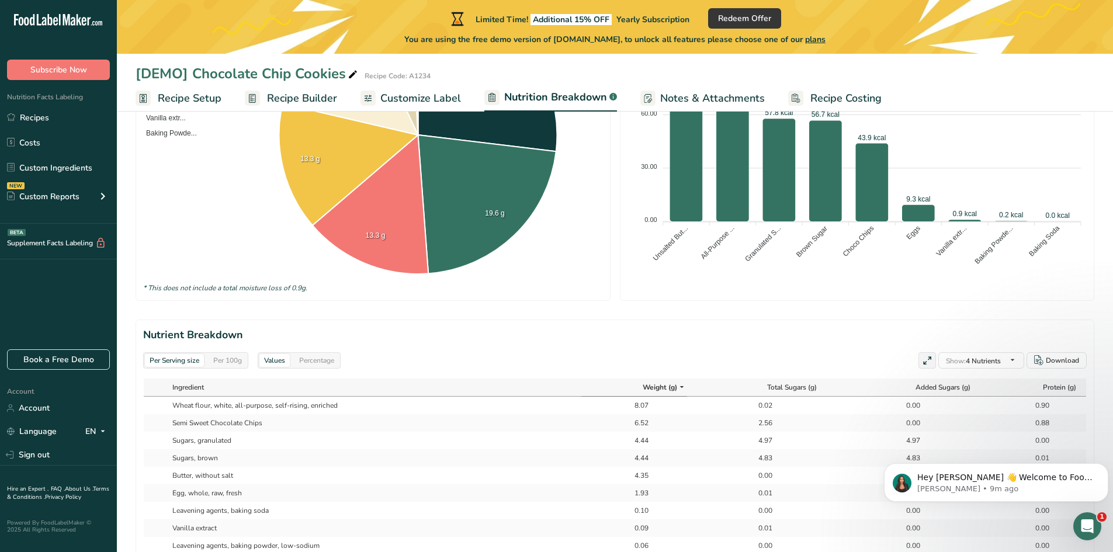
scroll to position [121, 0]
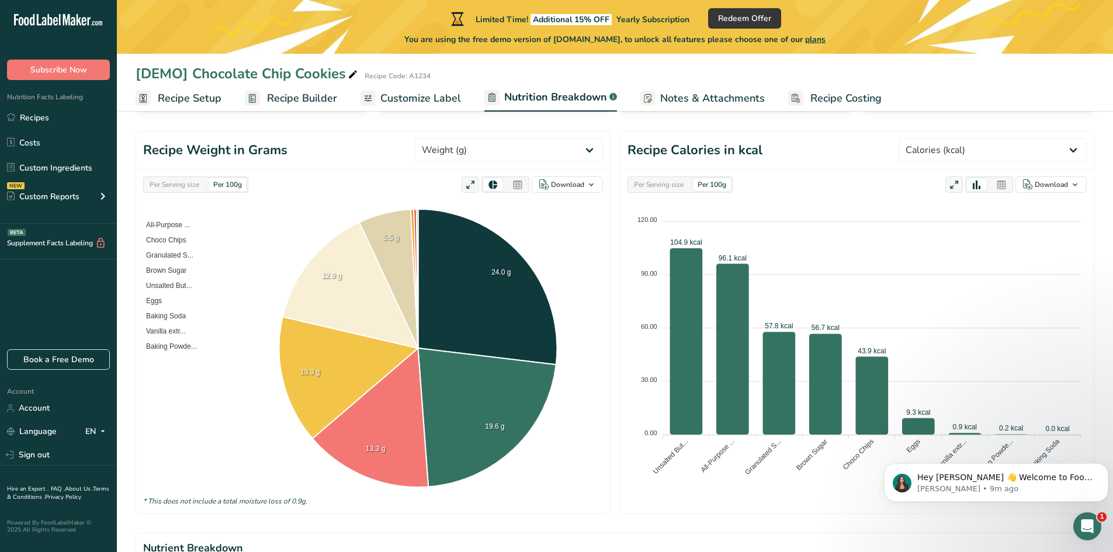
click at [397, 96] on span "Customize Label" at bounding box center [420, 99] width 81 height 16
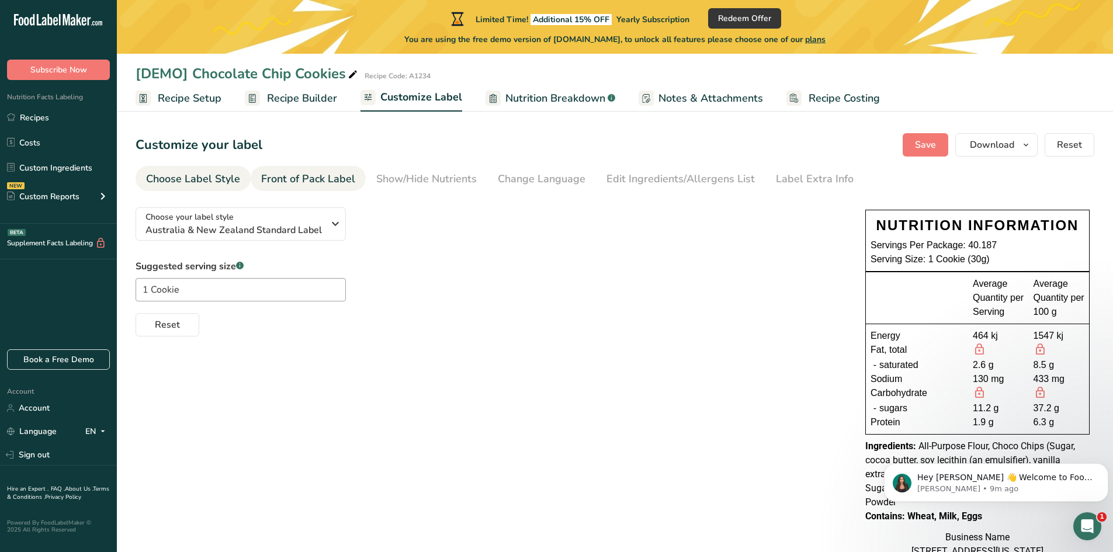
click at [292, 181] on div "Front of Pack Label" at bounding box center [308, 179] width 94 height 16
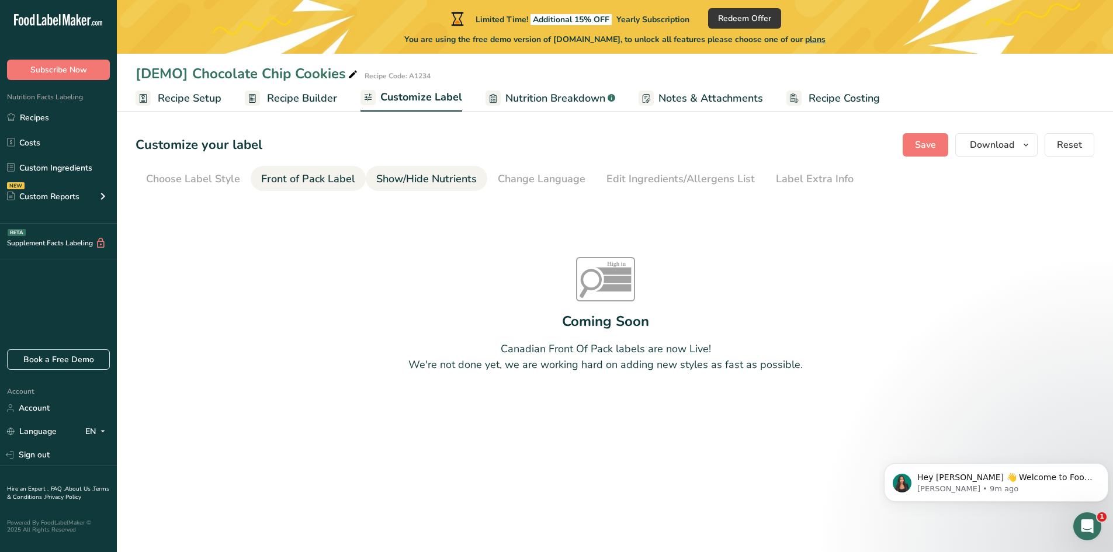
click at [418, 183] on div "Show/Hide Nutrients" at bounding box center [426, 179] width 101 height 16
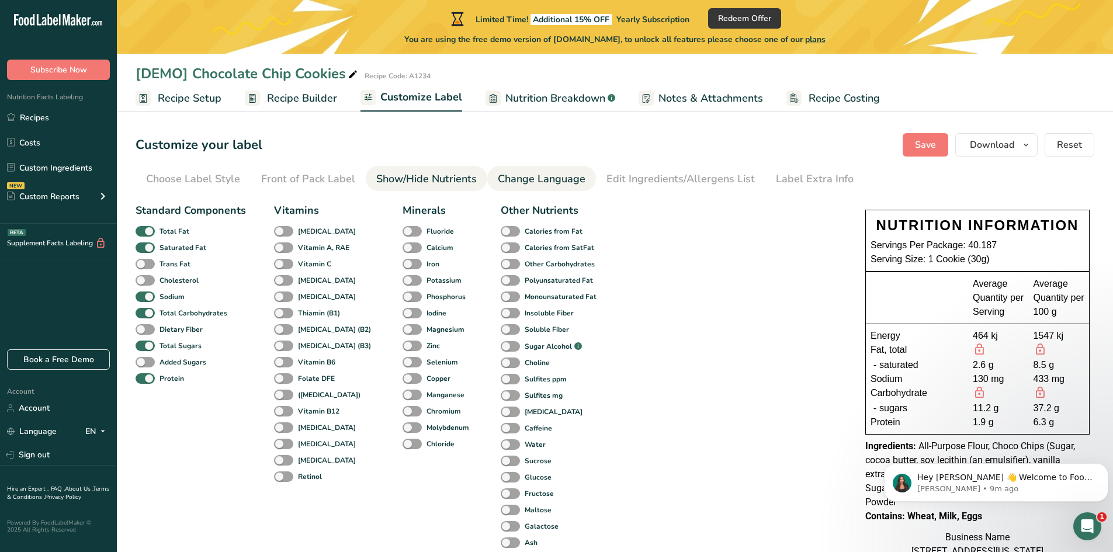
click at [548, 183] on div "Change Language" at bounding box center [542, 179] width 88 height 16
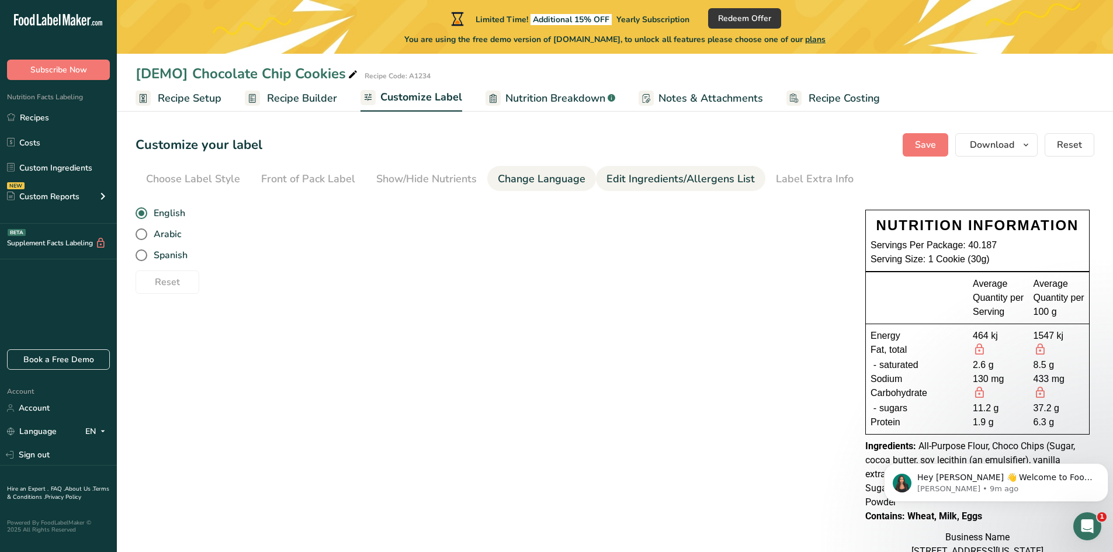
click at [639, 182] on div "Edit Ingredients/Allergens List" at bounding box center [681, 179] width 148 height 16
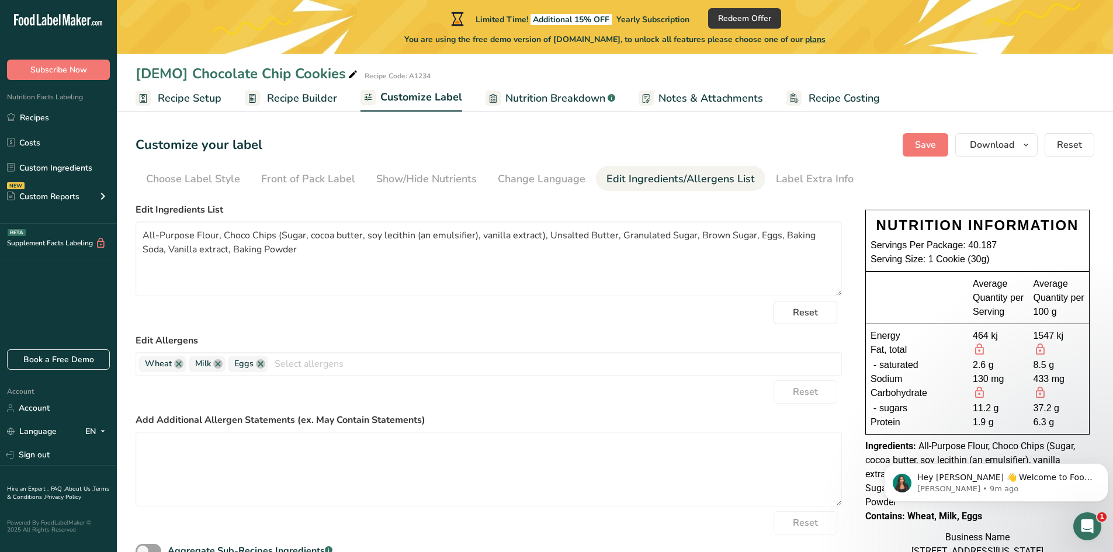
click at [708, 98] on span "Notes & Attachments" at bounding box center [711, 99] width 105 height 16
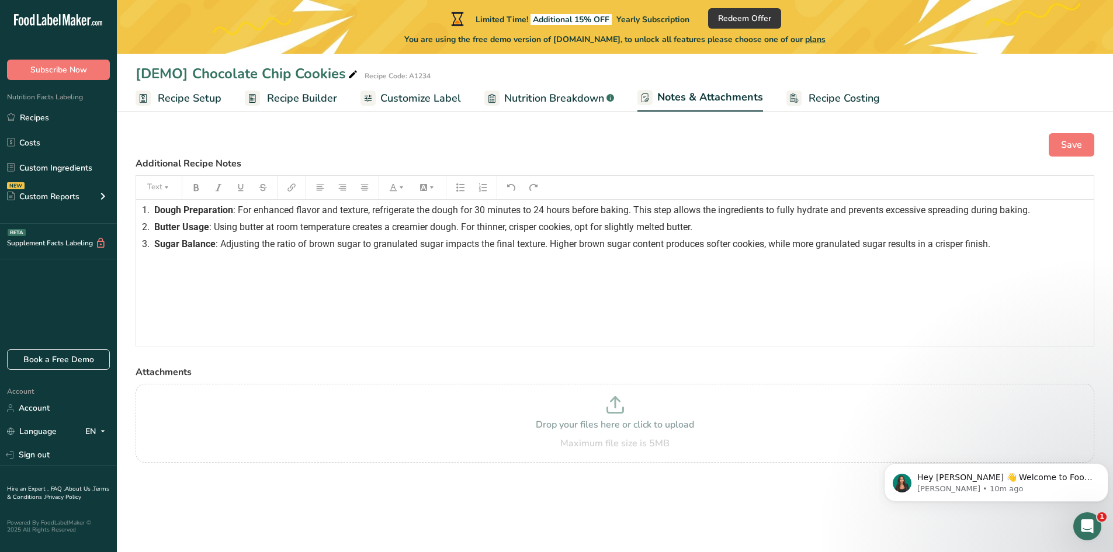
click at [822, 99] on span "Recipe Costing" at bounding box center [844, 99] width 71 height 16
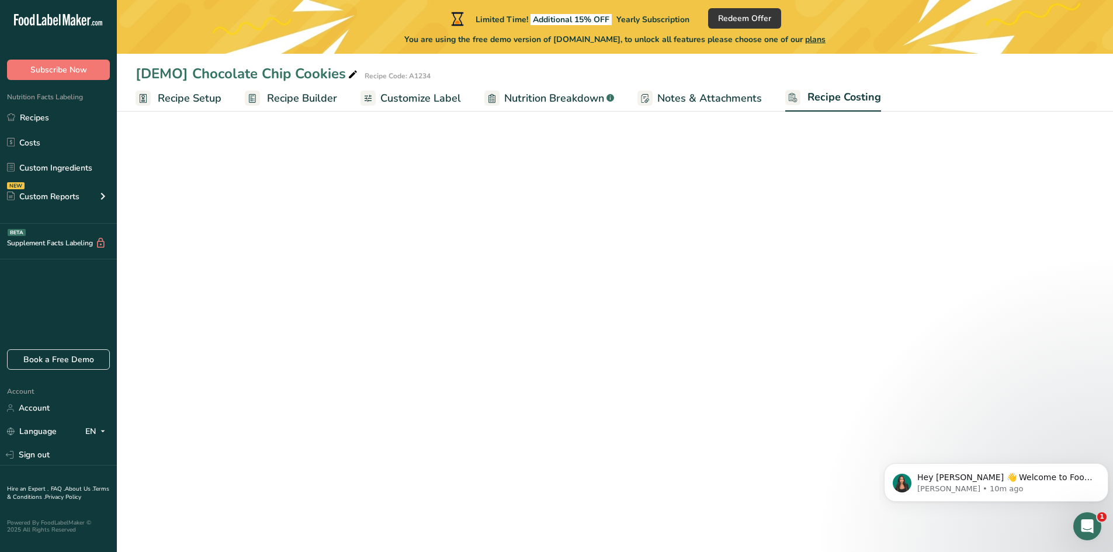
select select "1"
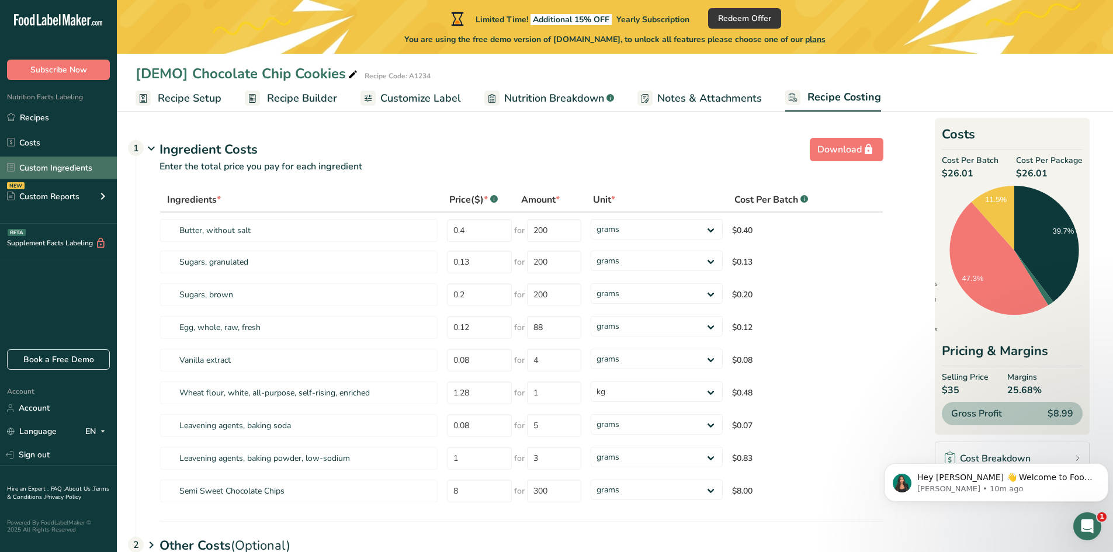
click at [49, 171] on link "Custom Ingredients" at bounding box center [58, 168] width 117 height 22
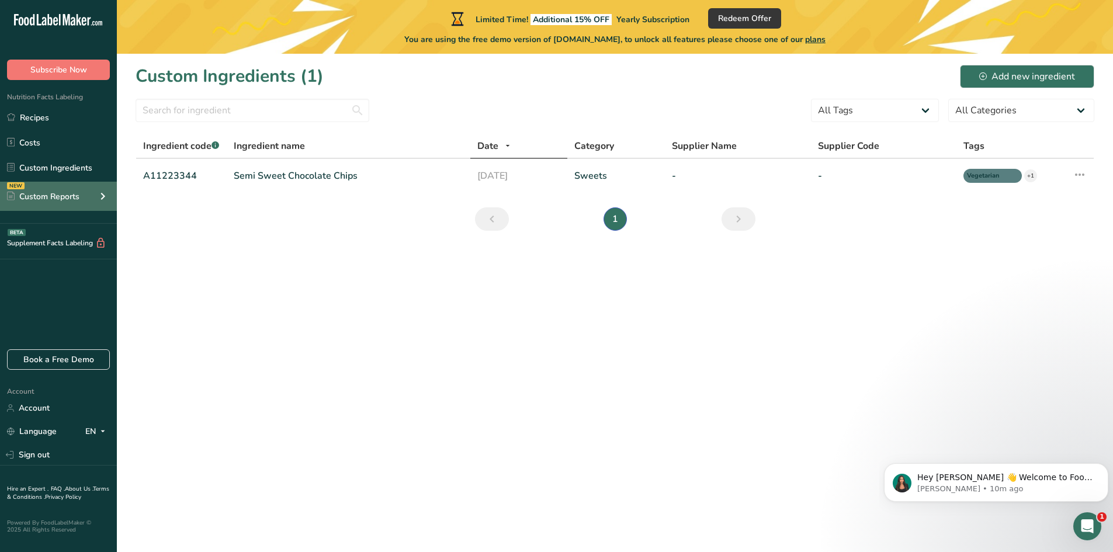
click at [48, 191] on div "Custom Reports" at bounding box center [43, 197] width 72 height 12
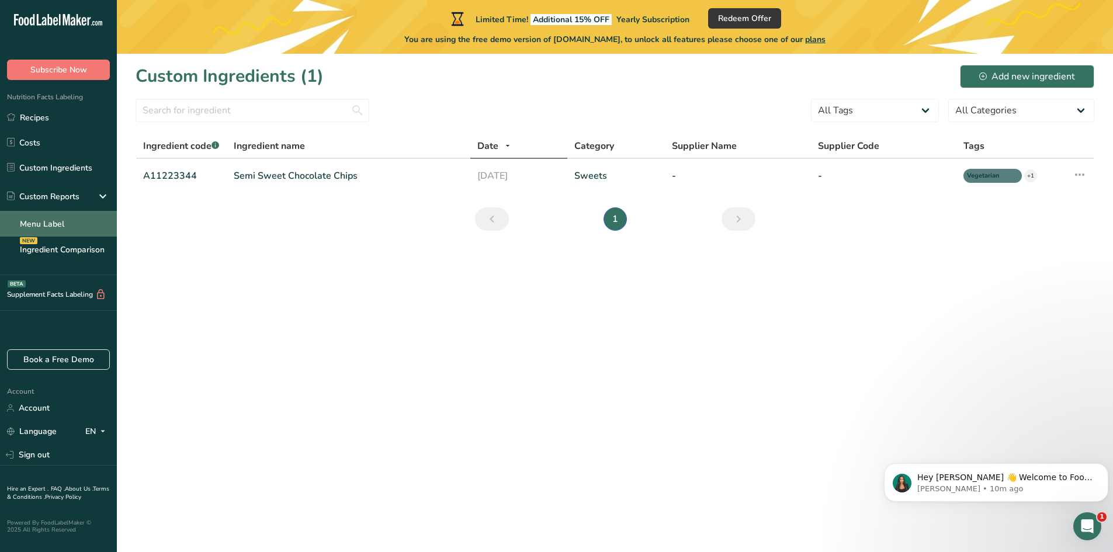
click at [50, 214] on link "Menu Label" at bounding box center [58, 224] width 117 height 26
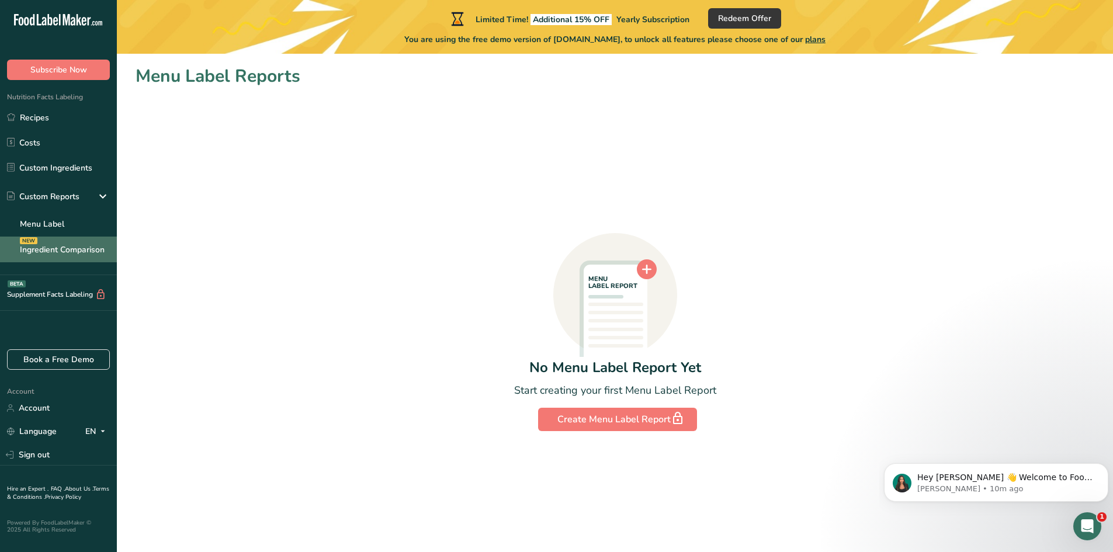
click at [57, 252] on link "Ingredient Comparison NEW" at bounding box center [58, 250] width 117 height 26
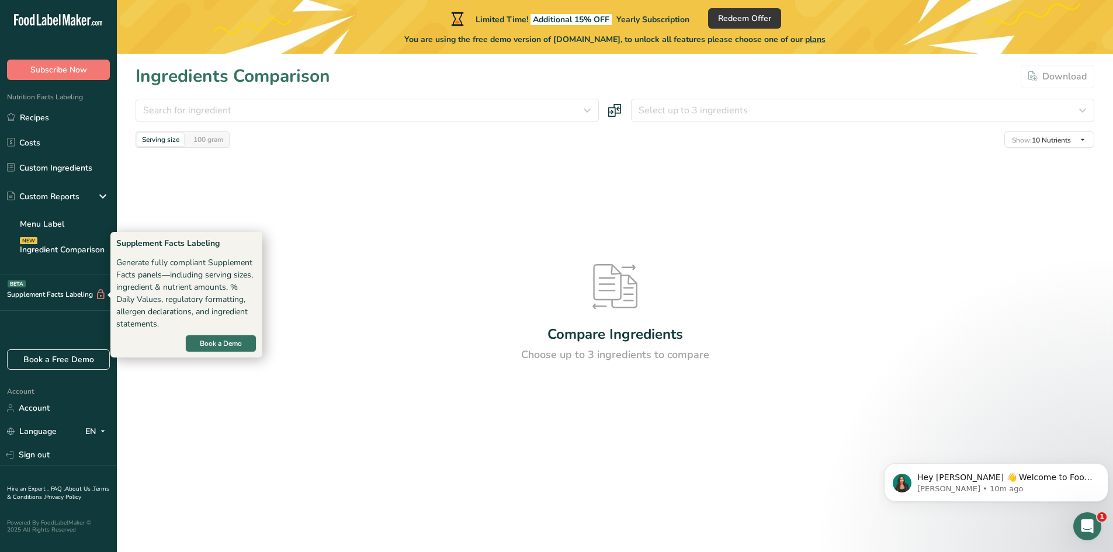
click at [59, 293] on div "Supplement Facts Labeling BETA" at bounding box center [53, 295] width 106 height 12
